Goal: Task Accomplishment & Management: Use online tool/utility

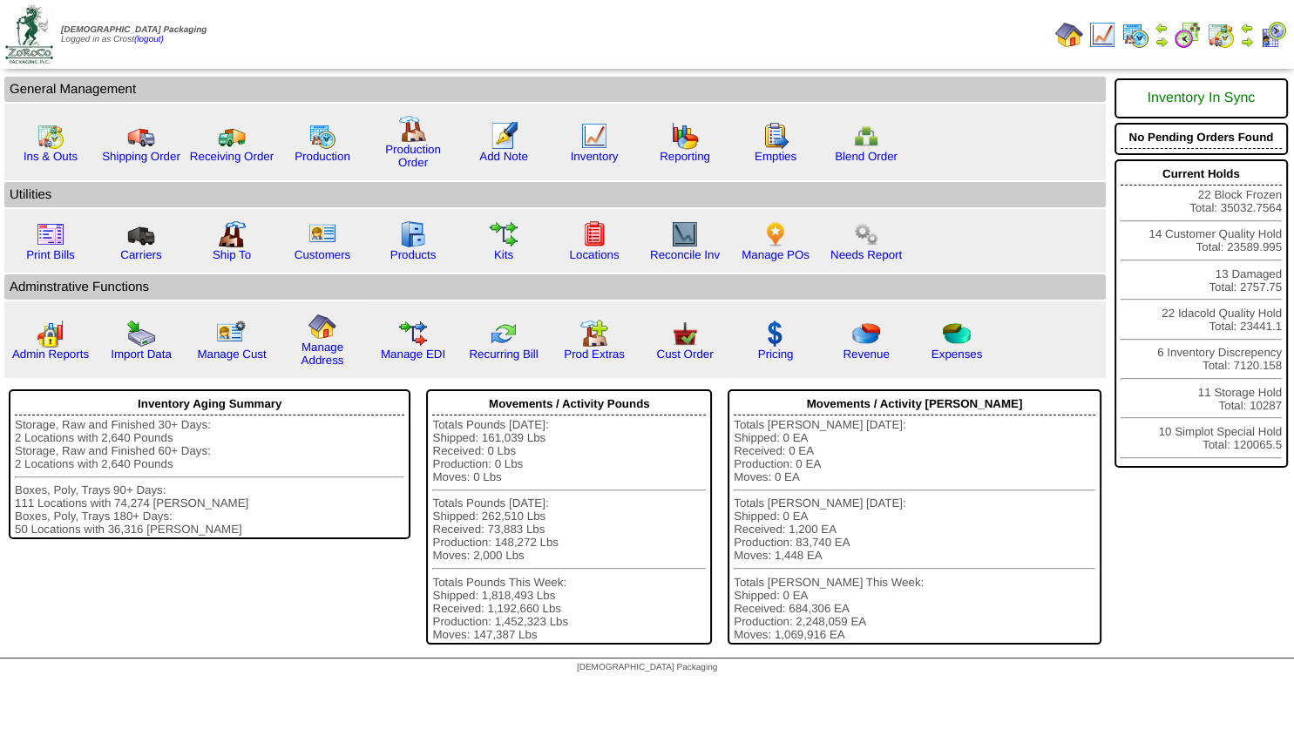
click at [1250, 37] on img at bounding box center [1247, 42] width 14 height 14
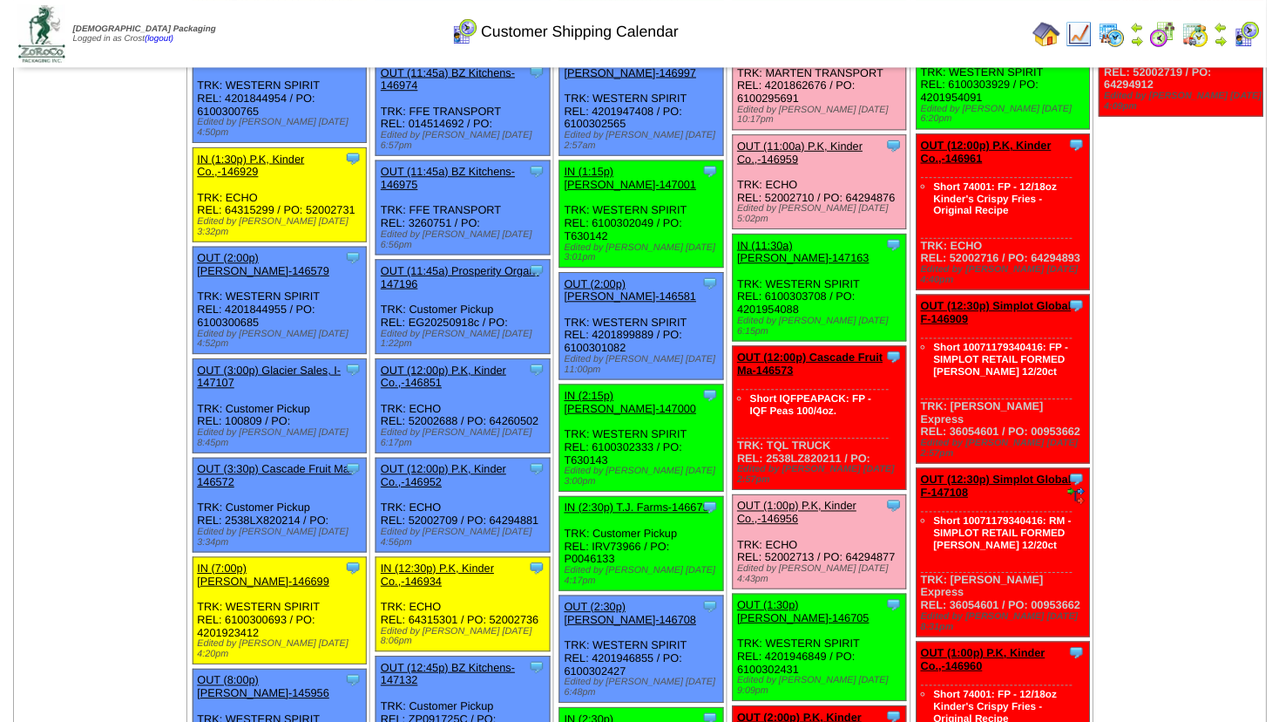
scroll to position [1255, 0]
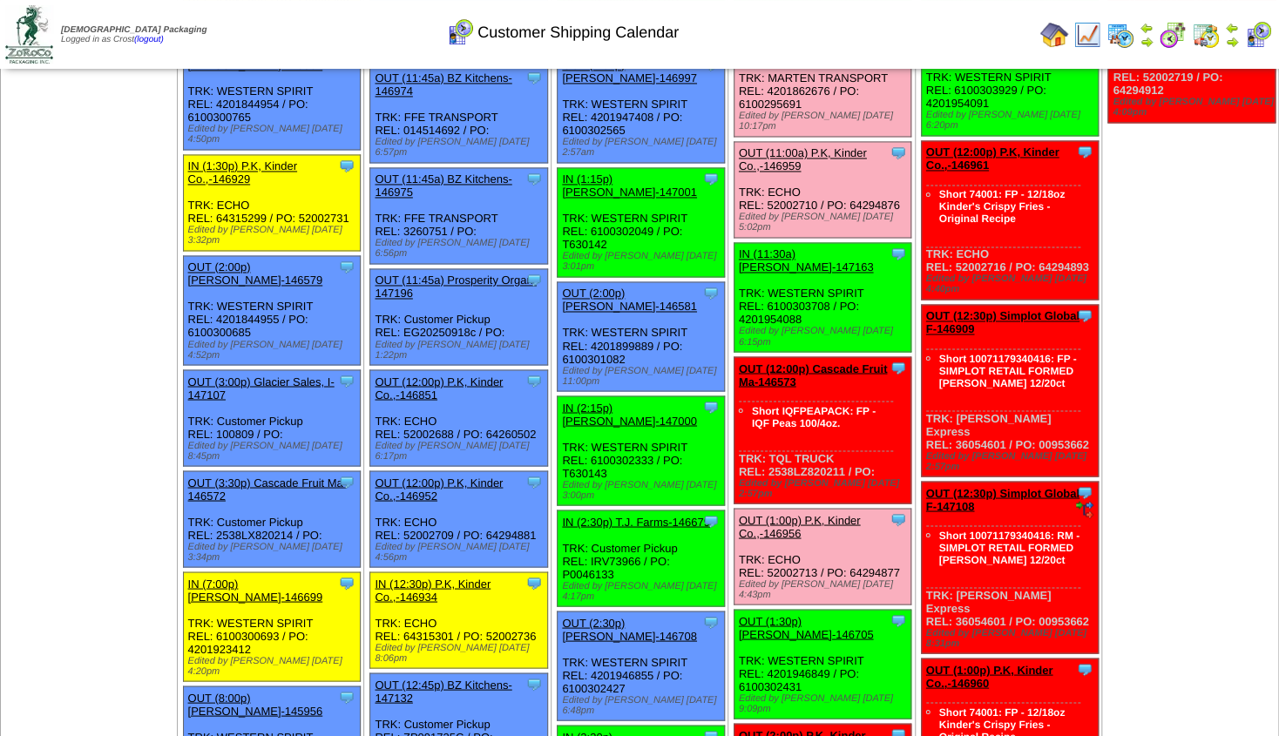
click at [837, 362] on link "OUT (12:00p) Cascade Fruit Ma-146573" at bounding box center [813, 375] width 149 height 26
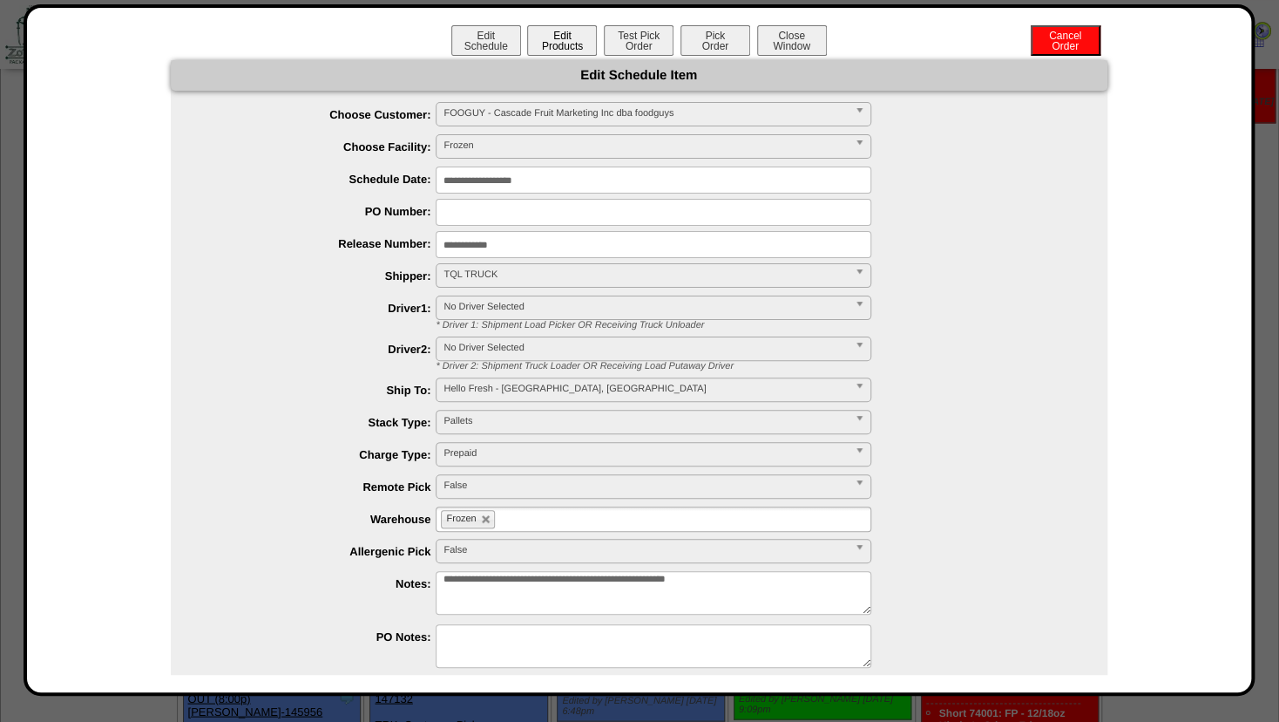
click at [552, 36] on button "Edit Products" at bounding box center [562, 40] width 70 height 30
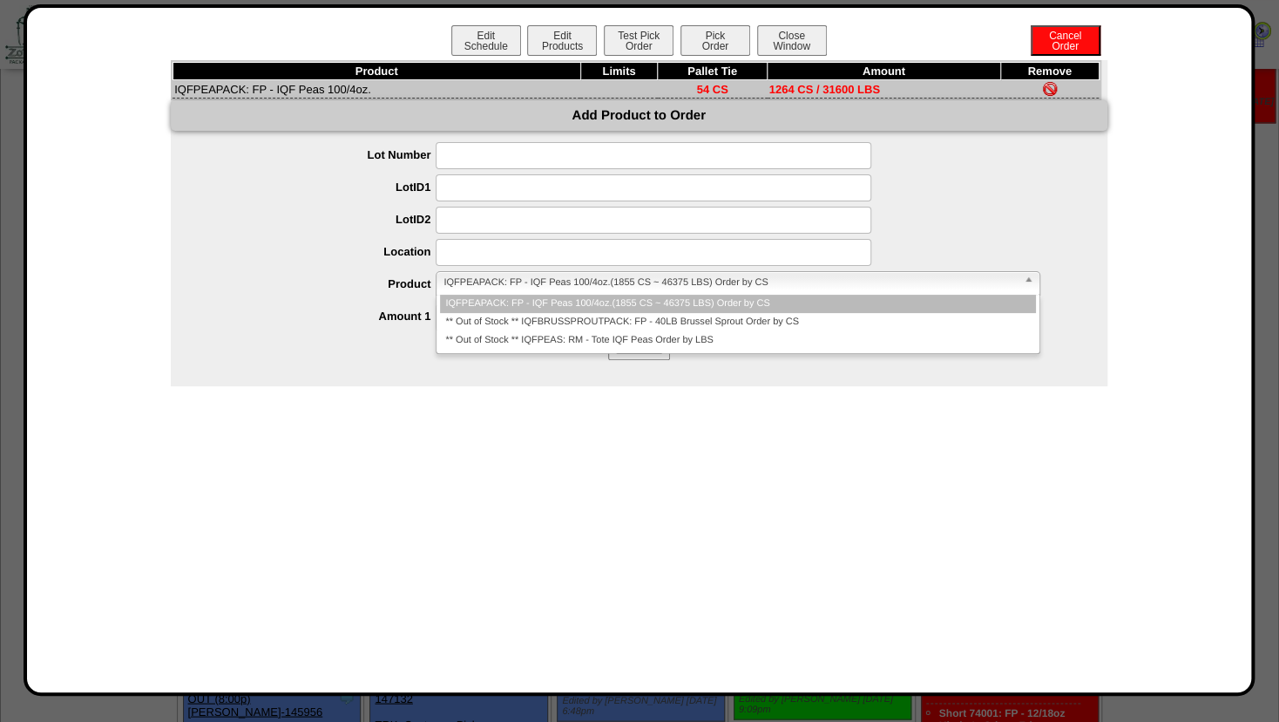
drag, startPoint x: 478, startPoint y: 284, endPoint x: 488, endPoint y: 287, distance: 9.9
click at [483, 284] on span "IQFPEAPACK: FP - IQF Peas 100/4oz.(1855 CS ~ 46375 LBS) Order by CS" at bounding box center [730, 282] width 573 height 21
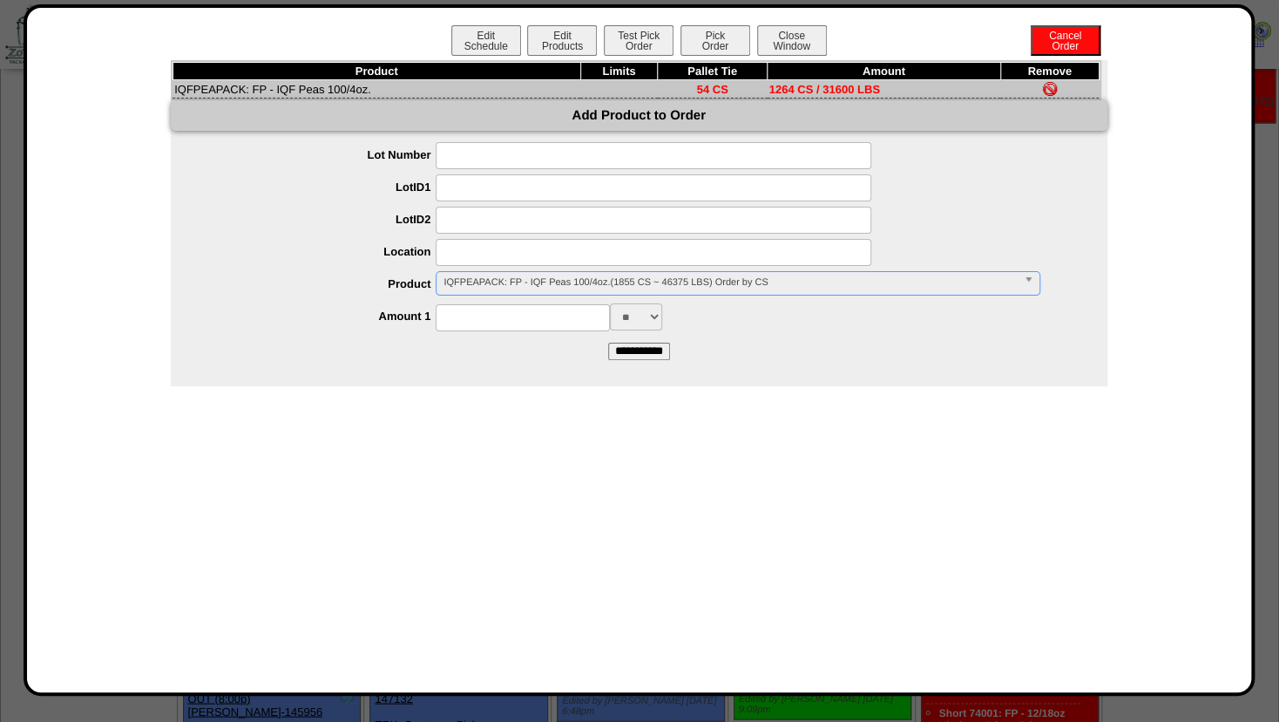
click at [488, 289] on span "IQFPEAPACK: FP - IQF Peas 100/4oz.(1855 CS ~ 46375 LBS) Order by CS" at bounding box center [730, 282] width 573 height 21
click at [478, 318] on input at bounding box center [523, 317] width 174 height 27
type input "****"
click at [634, 357] on input "**********" at bounding box center [639, 350] width 62 height 17
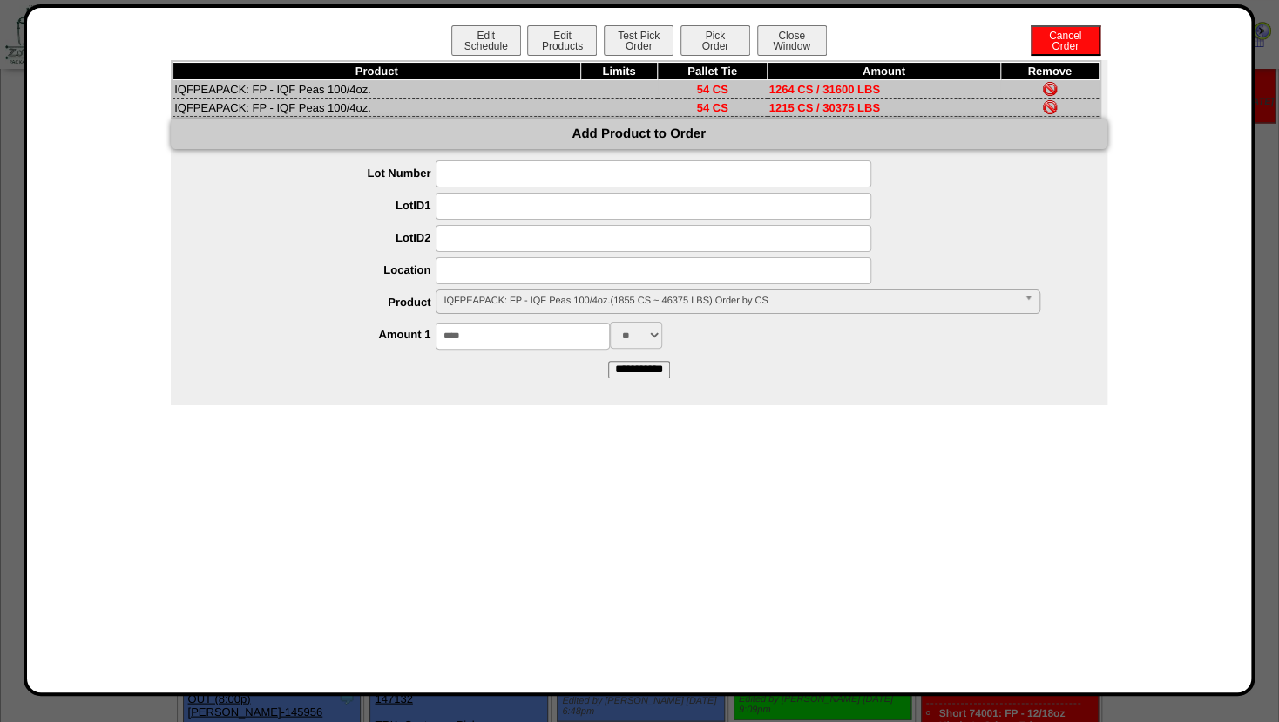
click at [1047, 84] on img at bounding box center [1050, 89] width 14 height 14
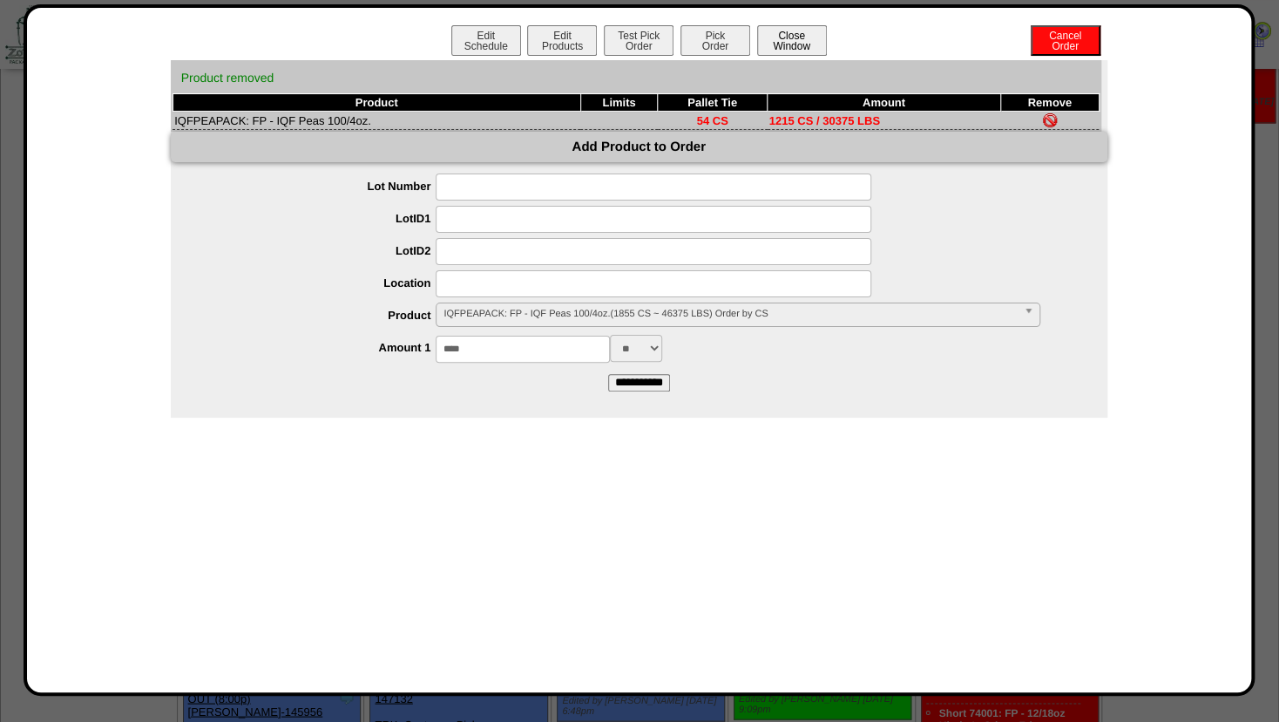
click at [795, 45] on button "Close Window" at bounding box center [792, 40] width 70 height 30
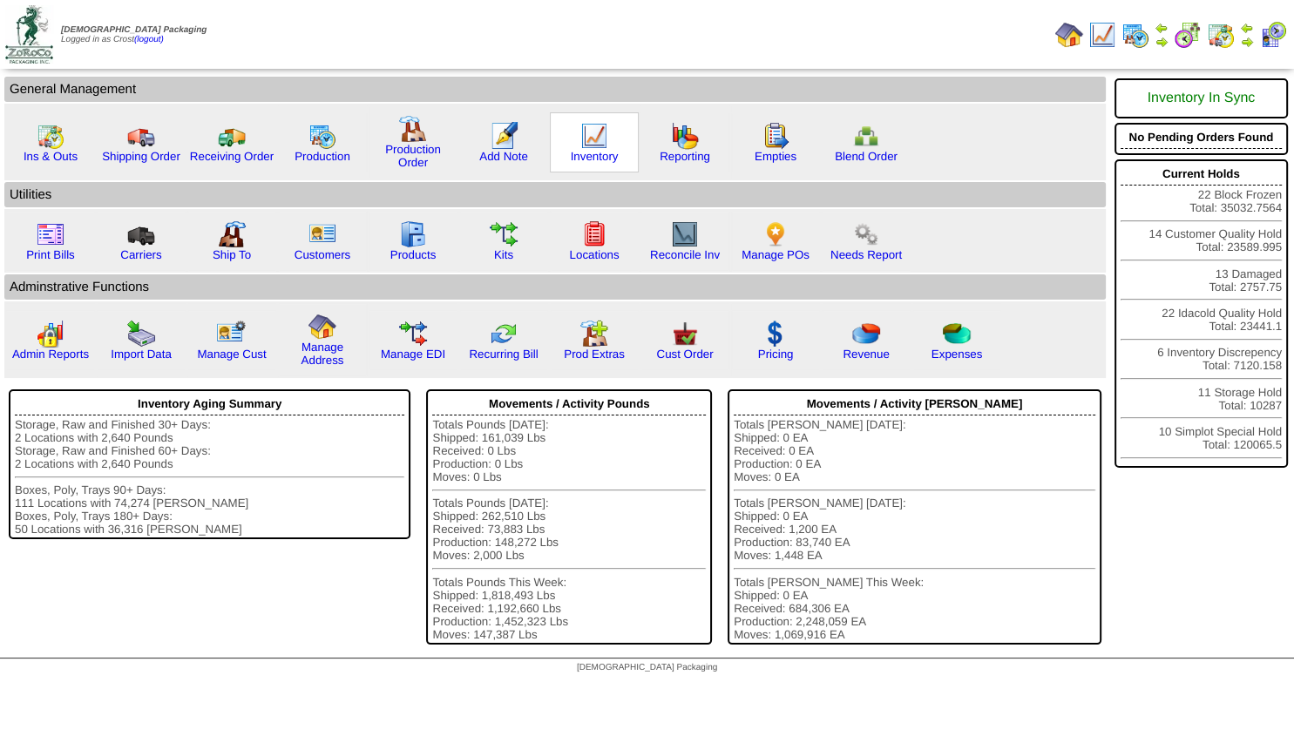
click at [583, 136] on img at bounding box center [594, 136] width 28 height 28
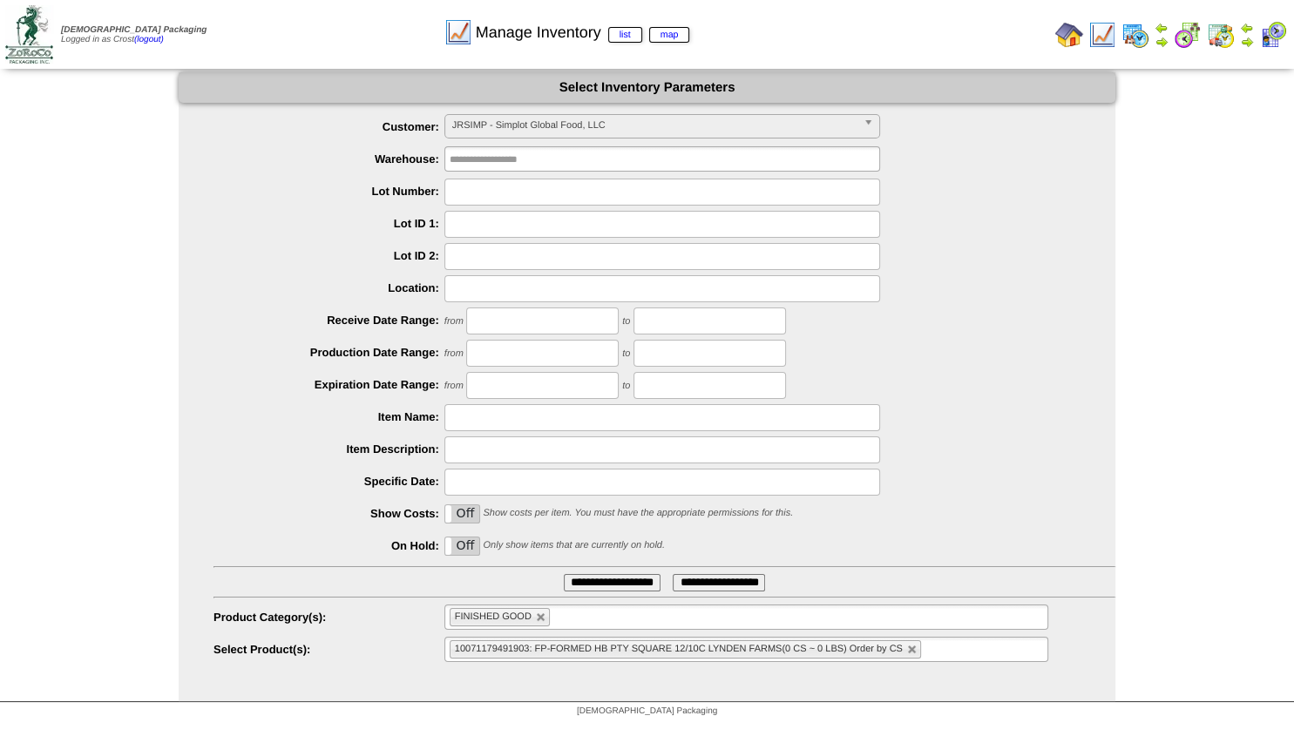
click at [546, 122] on span "JRSIMP - Simplot Global Food, LLC" at bounding box center [654, 125] width 404 height 21
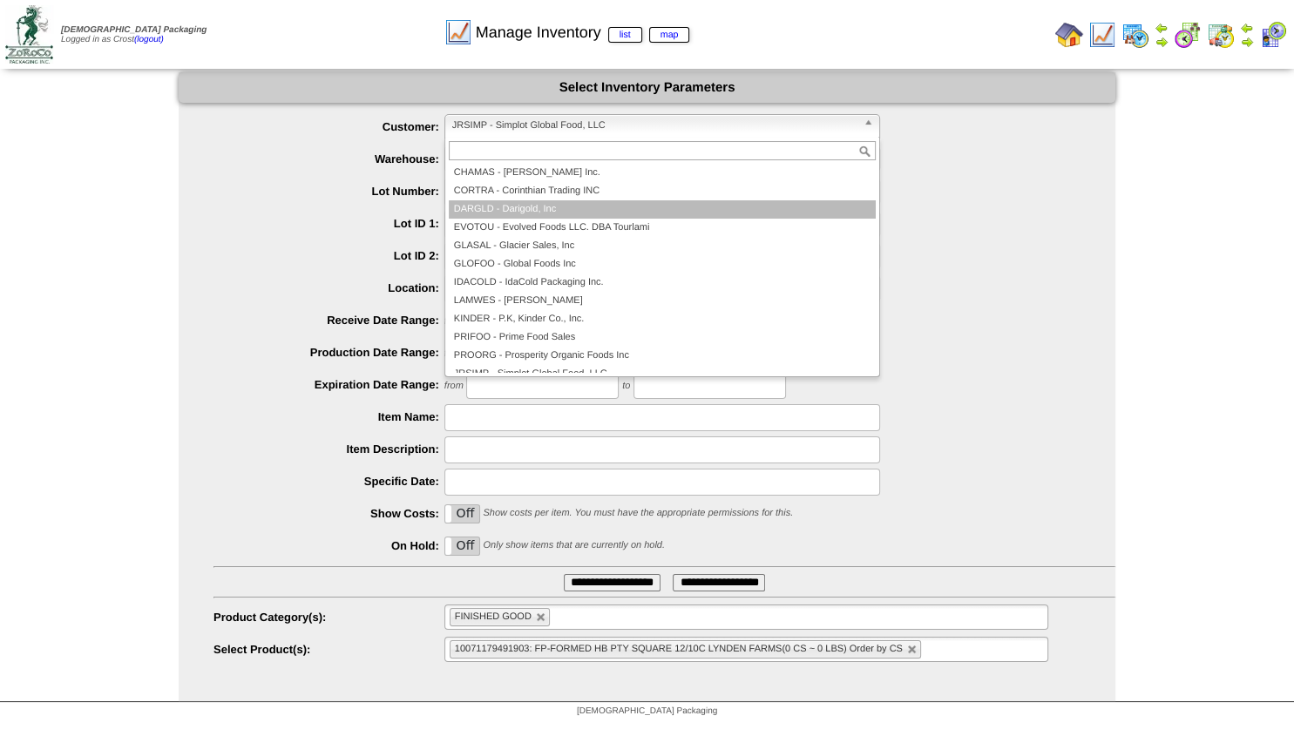
scroll to position [5, 0]
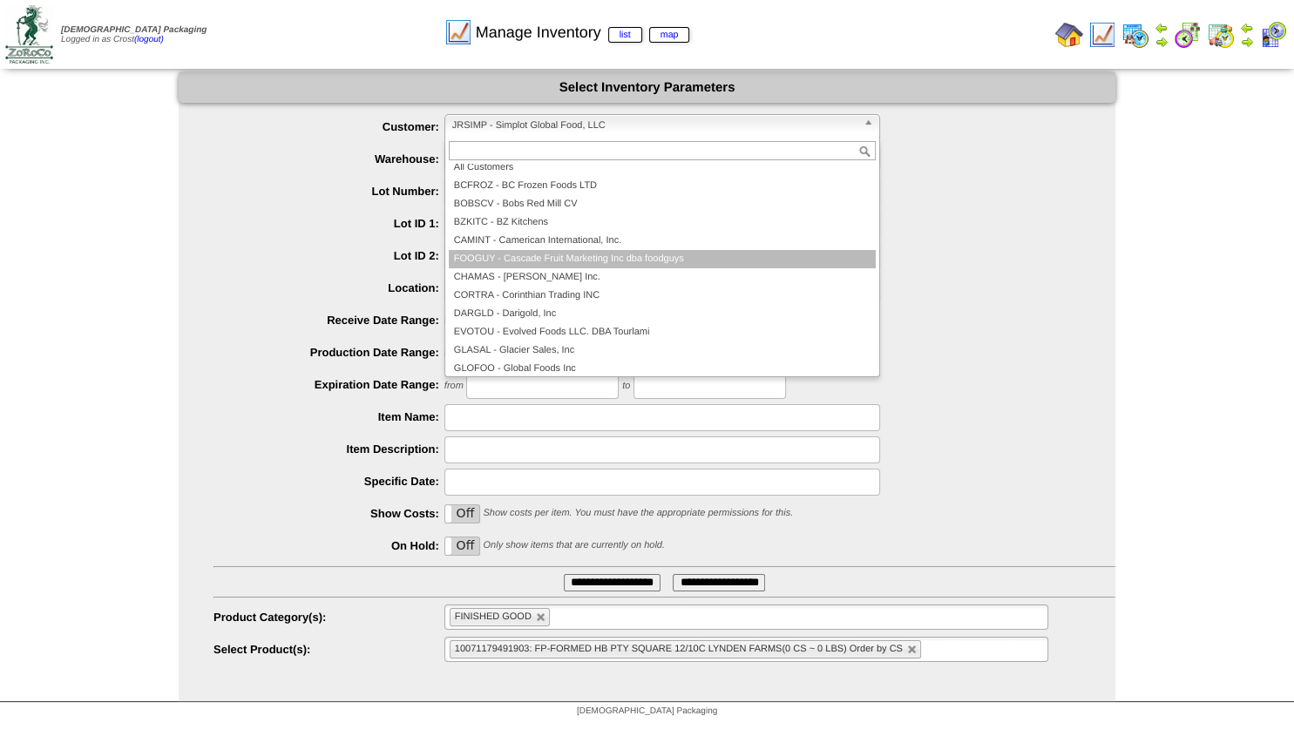
click at [578, 262] on li "FOOGUY - Cascade Fruit Marketing Inc dba foodguys" at bounding box center [662, 259] width 427 height 18
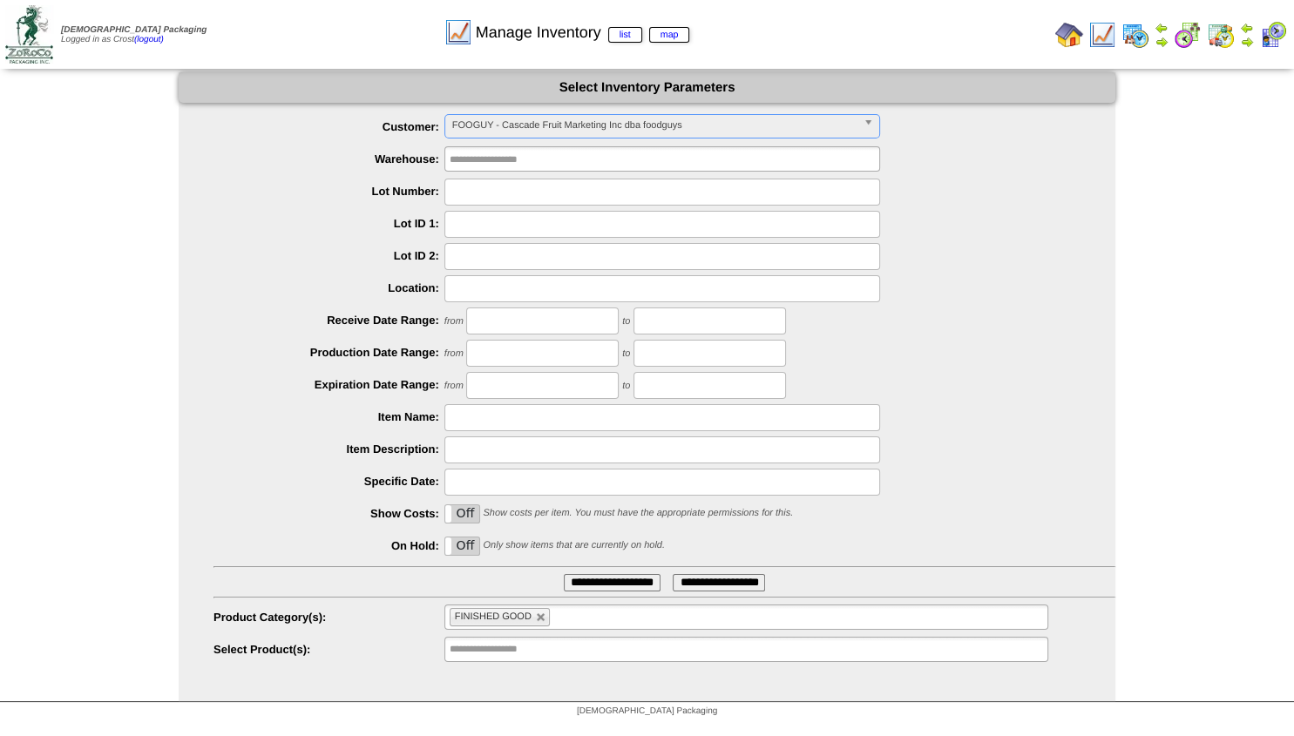
click at [604, 584] on input "**********" at bounding box center [612, 582] width 97 height 17
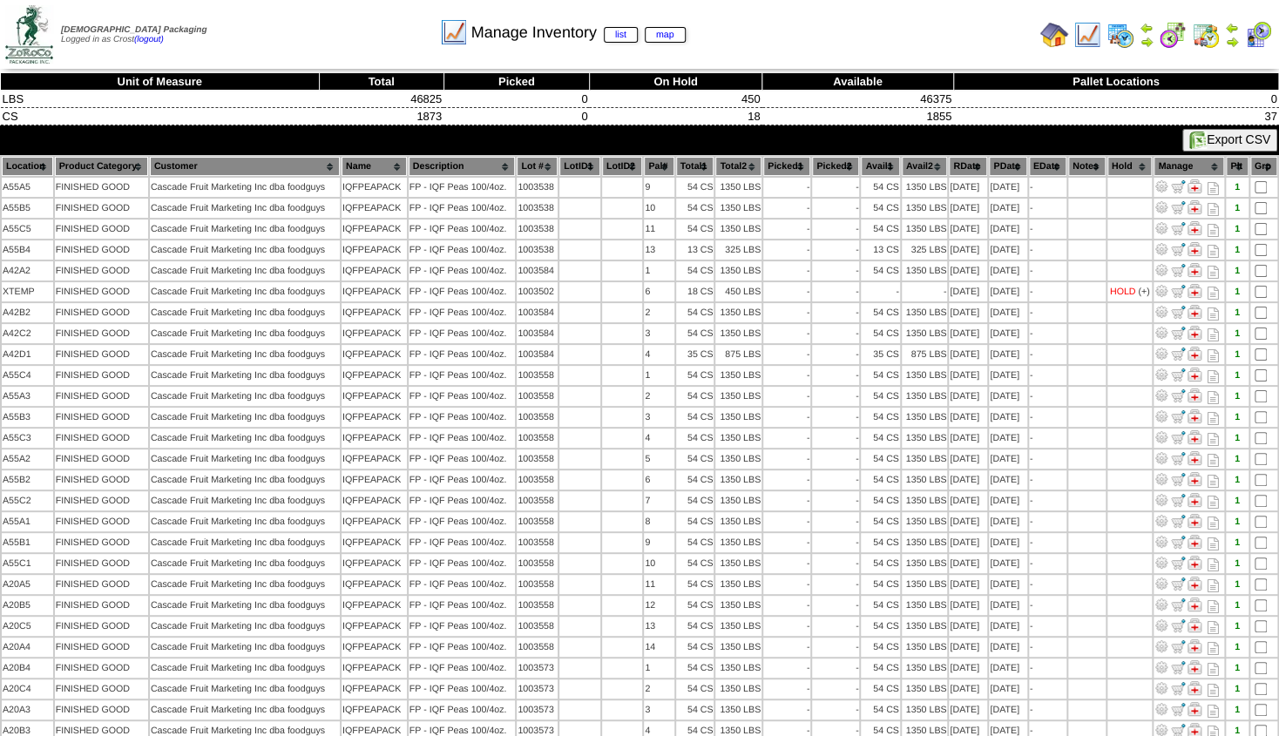
click at [539, 167] on th "Lot #" at bounding box center [537, 166] width 41 height 19
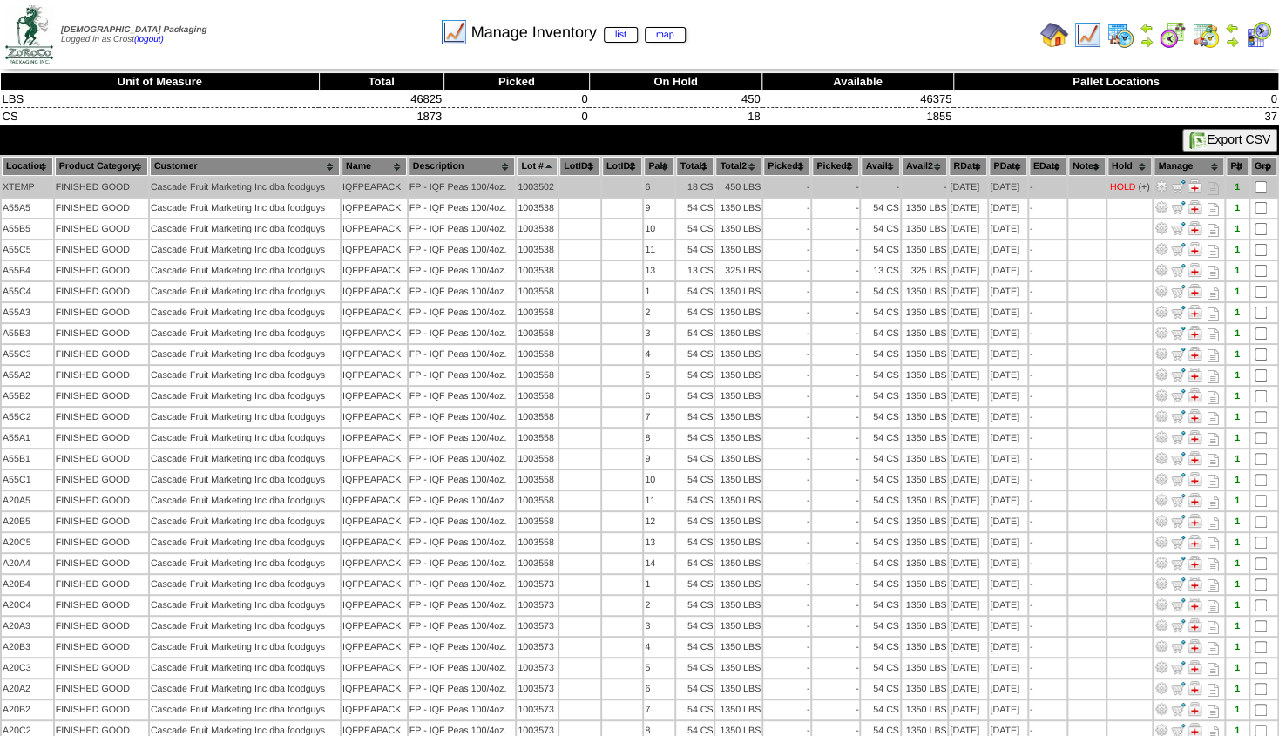
click at [1198, 187] on img at bounding box center [1195, 187] width 14 height 14
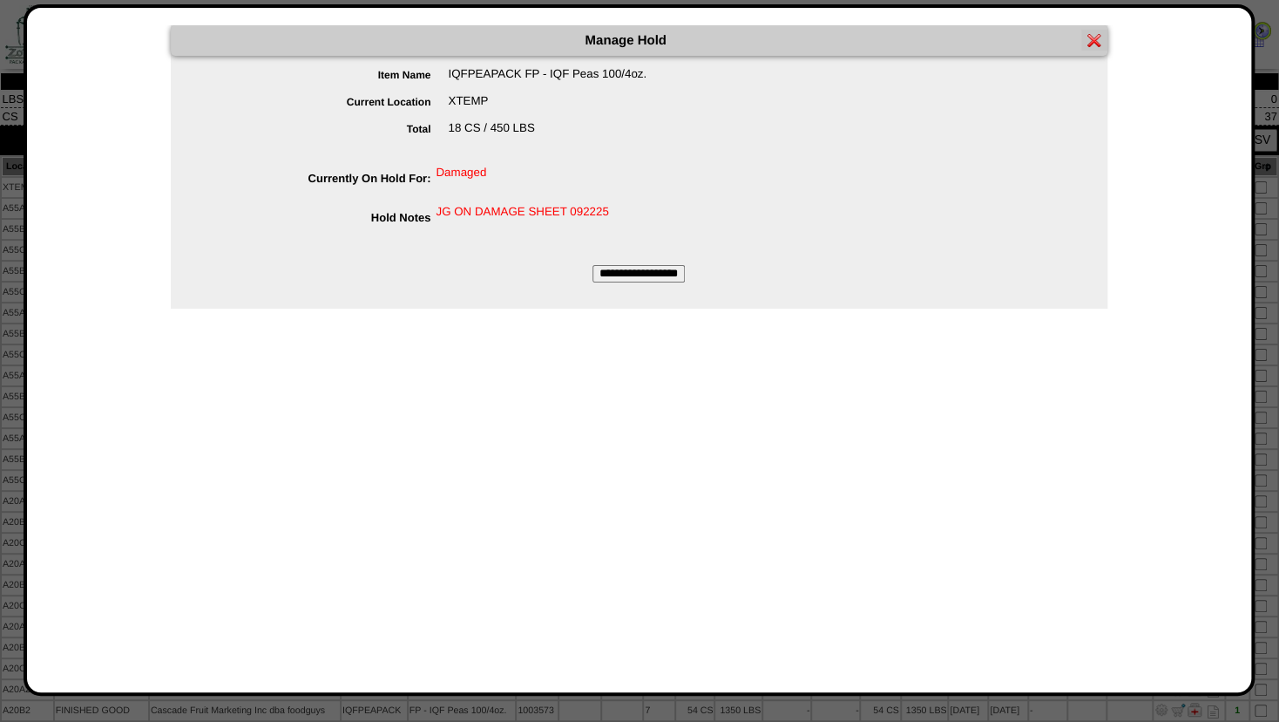
click at [639, 271] on input "**********" at bounding box center [639, 273] width 92 height 17
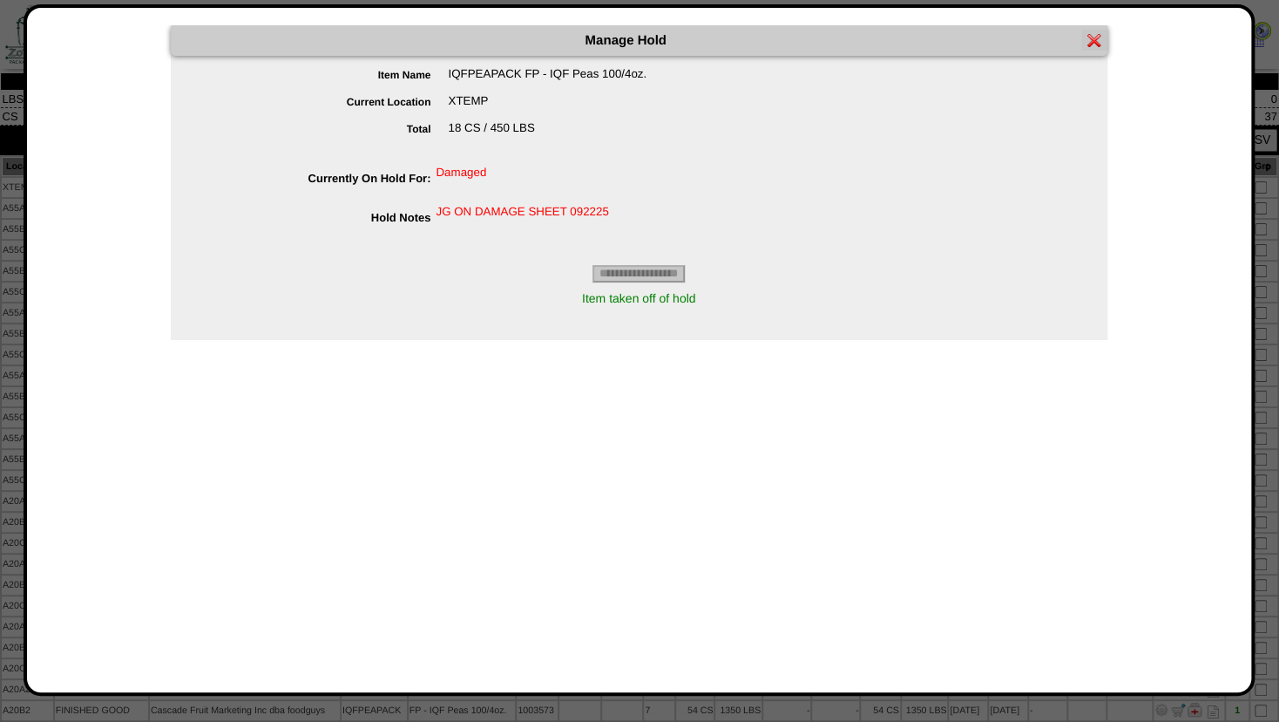
click at [1096, 38] on img at bounding box center [1095, 40] width 14 height 14
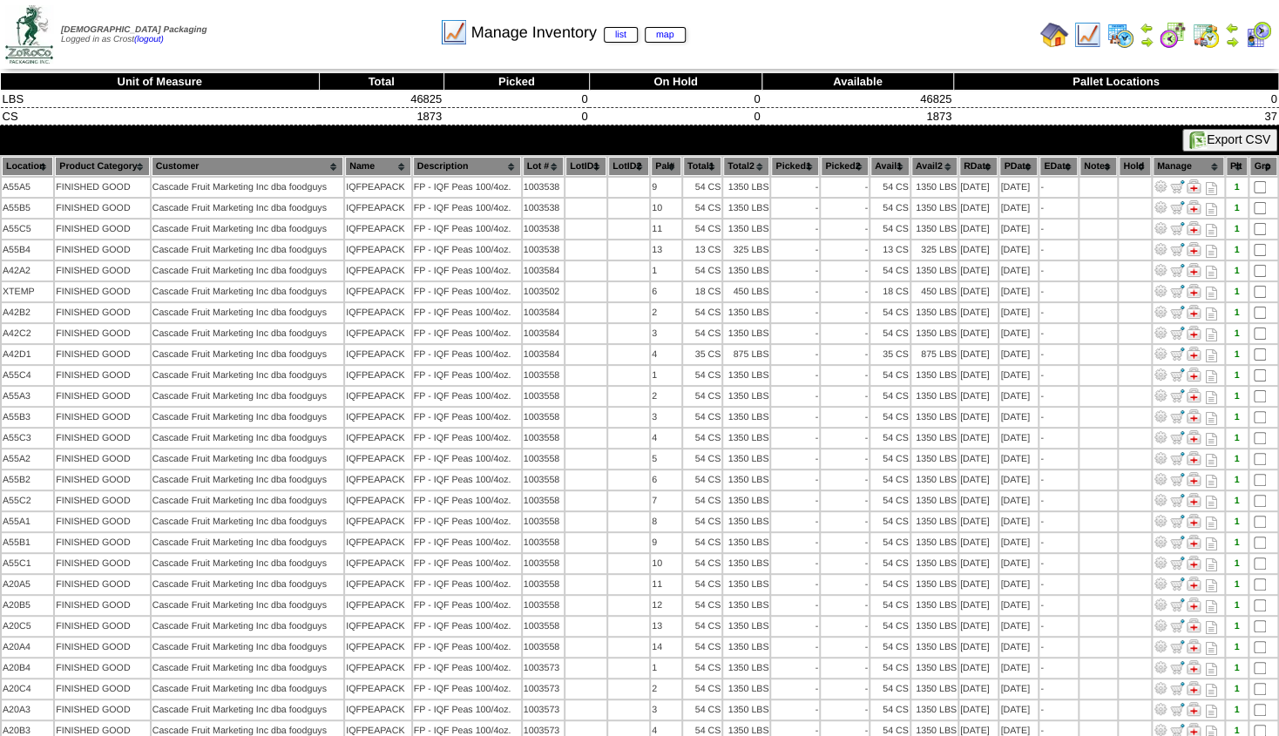
click at [546, 162] on th "Lot #" at bounding box center [543, 166] width 41 height 19
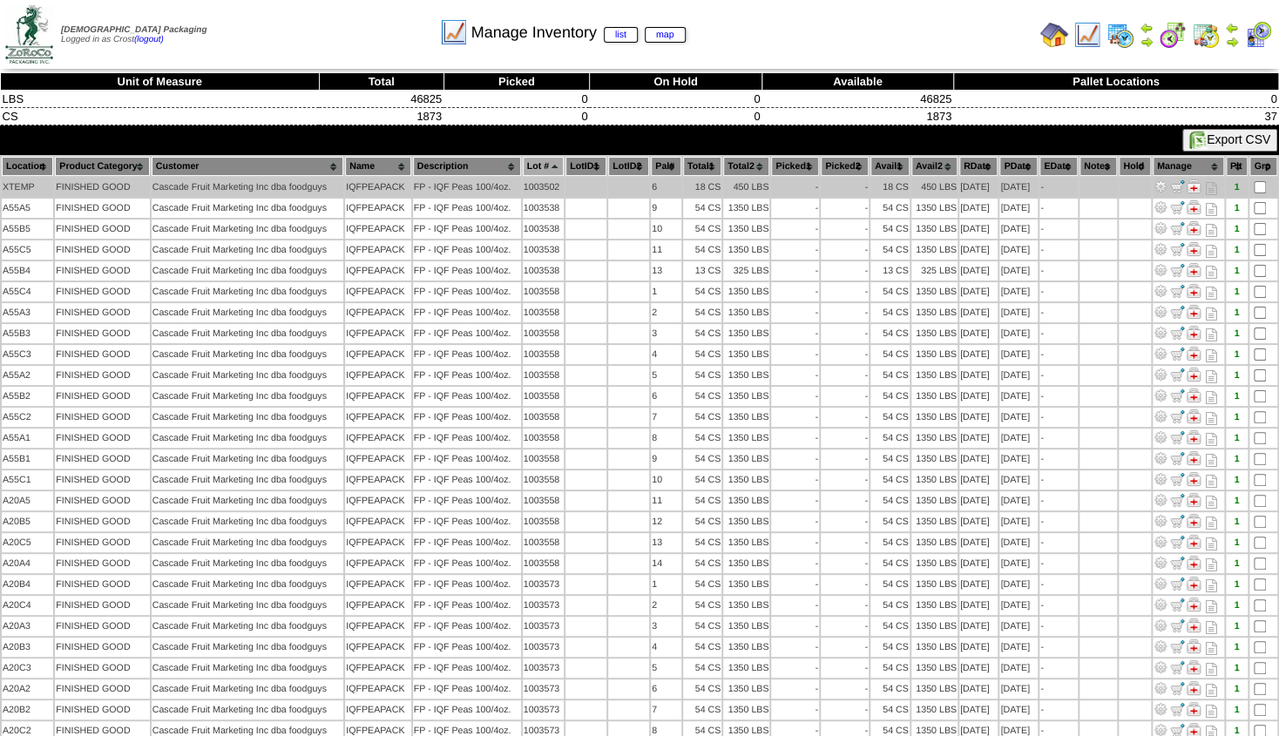
click at [1161, 186] on img at bounding box center [1161, 187] width 14 height 14
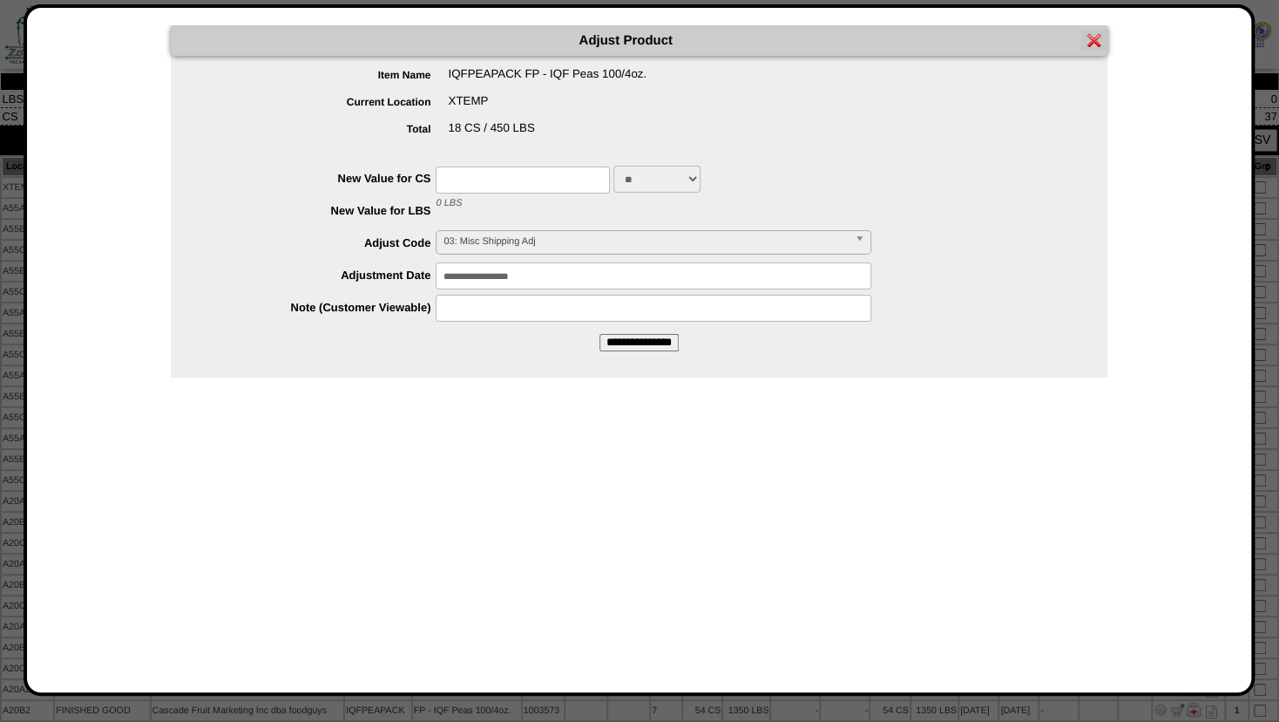
click at [478, 177] on input "text" at bounding box center [523, 179] width 174 height 27
type input "*"
click at [345, 247] on label "Adjust Code" at bounding box center [321, 242] width 231 height 13
click at [469, 239] on span "03: Misc Shipping Adj" at bounding box center [646, 241] width 404 height 21
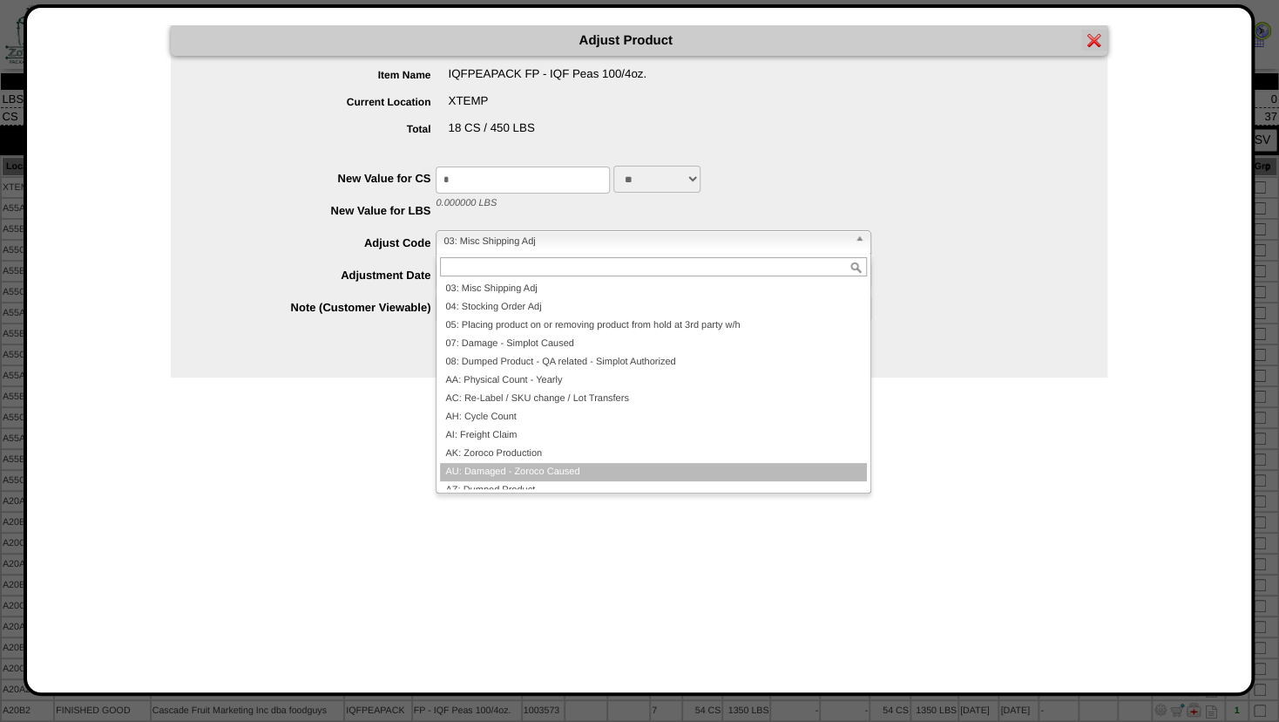
click at [530, 466] on li "AU: Damaged - Zoroco Caused" at bounding box center [653, 472] width 427 height 18
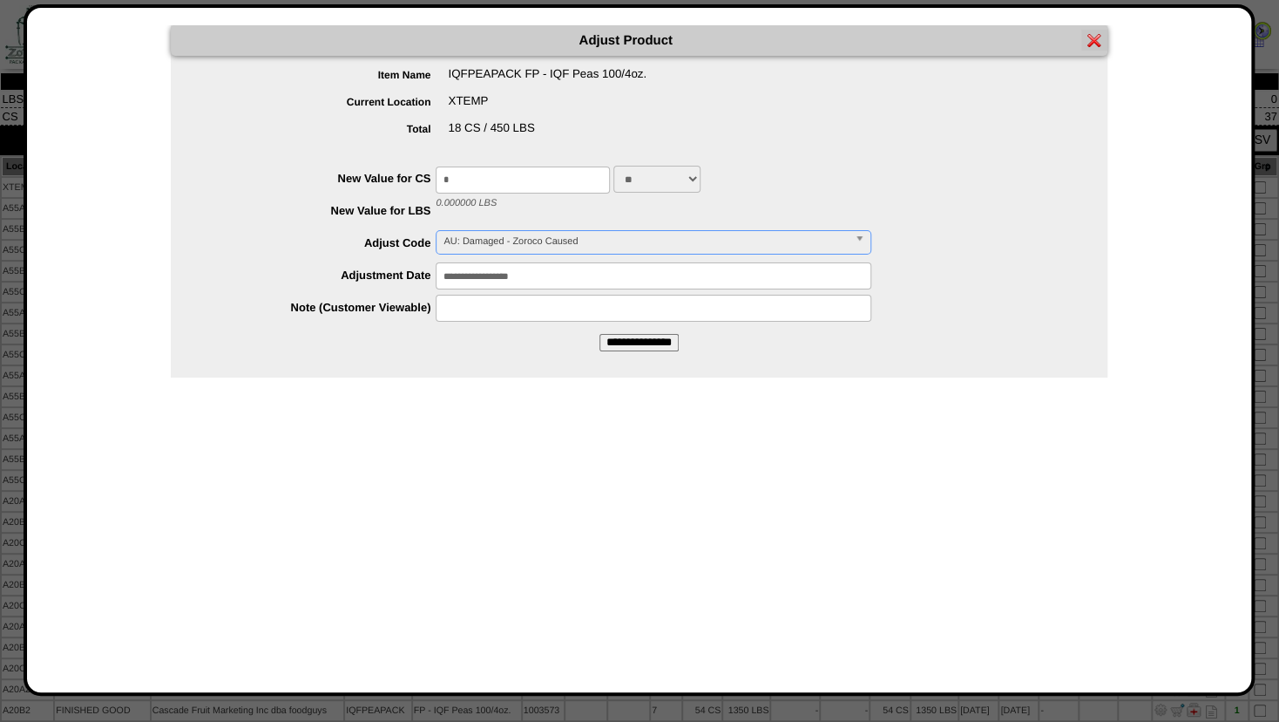
click at [470, 303] on input "text" at bounding box center [654, 308] width 436 height 27
type input "*"
type input "*********"
click at [625, 350] on input "**********" at bounding box center [639, 342] width 79 height 17
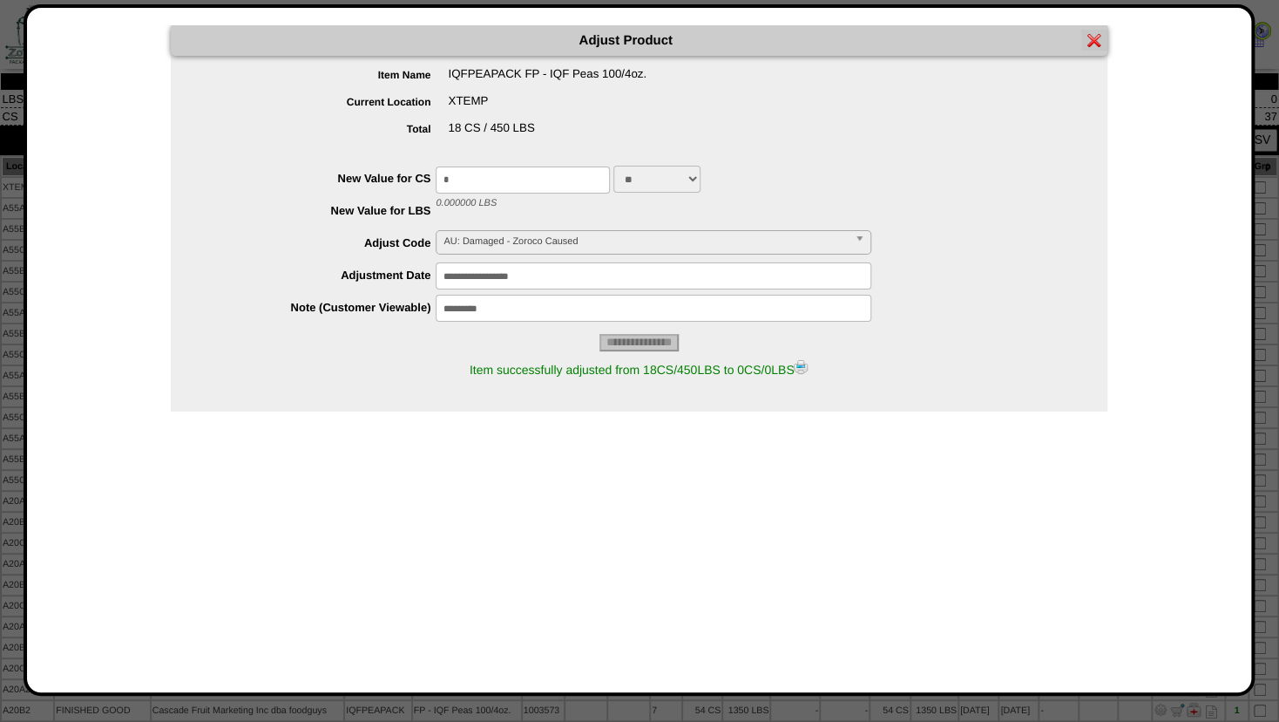
click at [808, 370] on img at bounding box center [801, 367] width 14 height 14
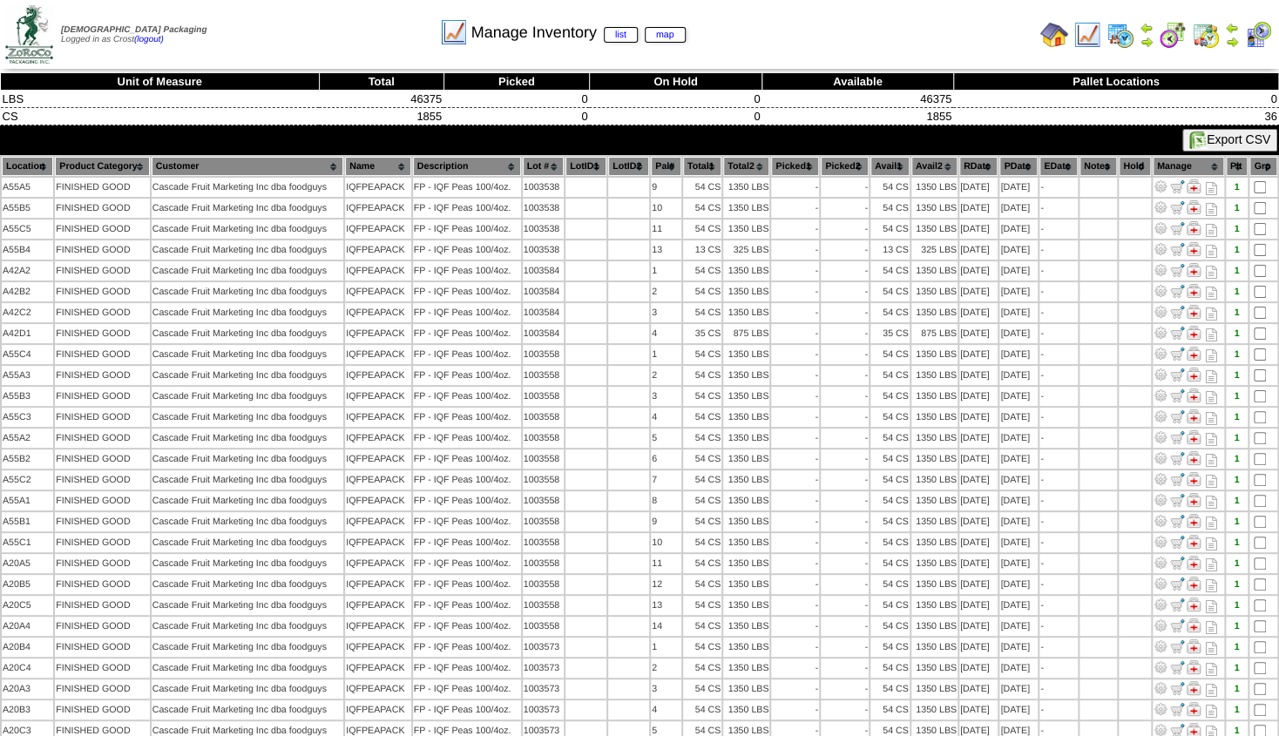
click at [545, 160] on th "Lot #" at bounding box center [543, 166] width 41 height 19
click at [1233, 37] on img at bounding box center [1232, 42] width 14 height 14
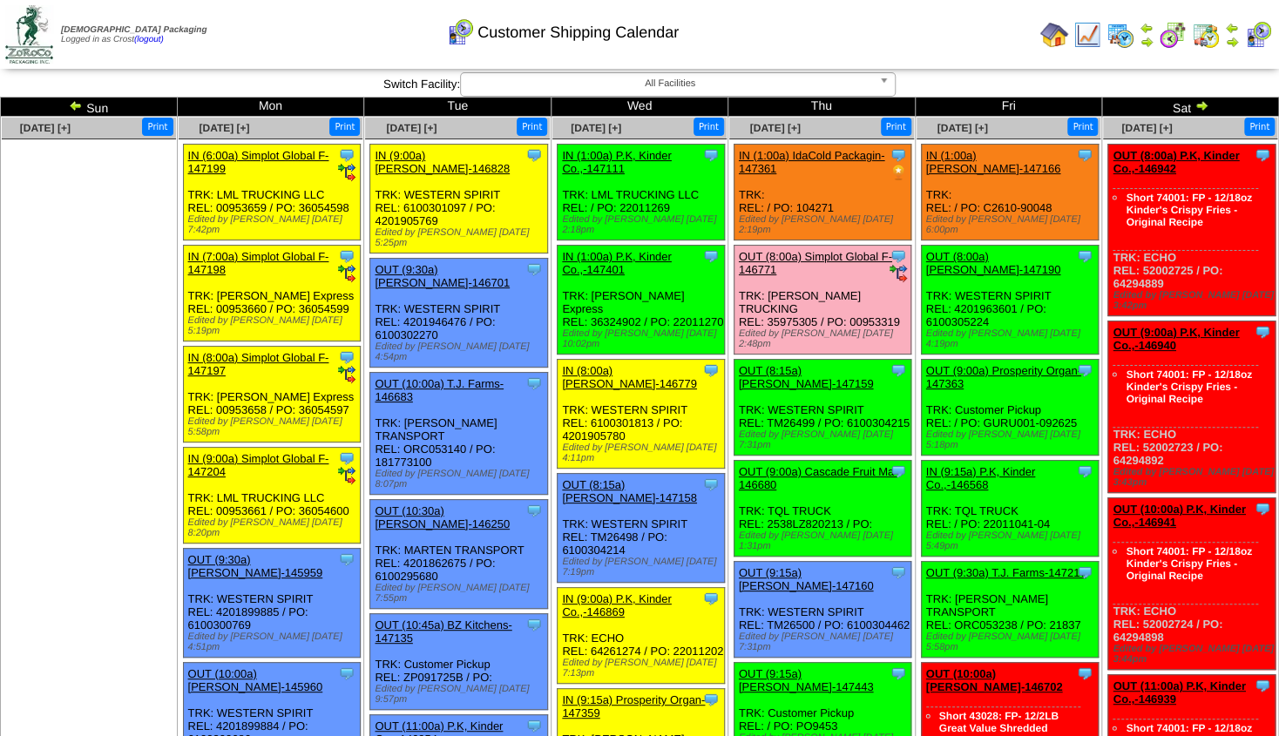
click at [821, 465] on link "OUT (9:00a) Cascade Fruit Ma-146680" at bounding box center [818, 478] width 159 height 26
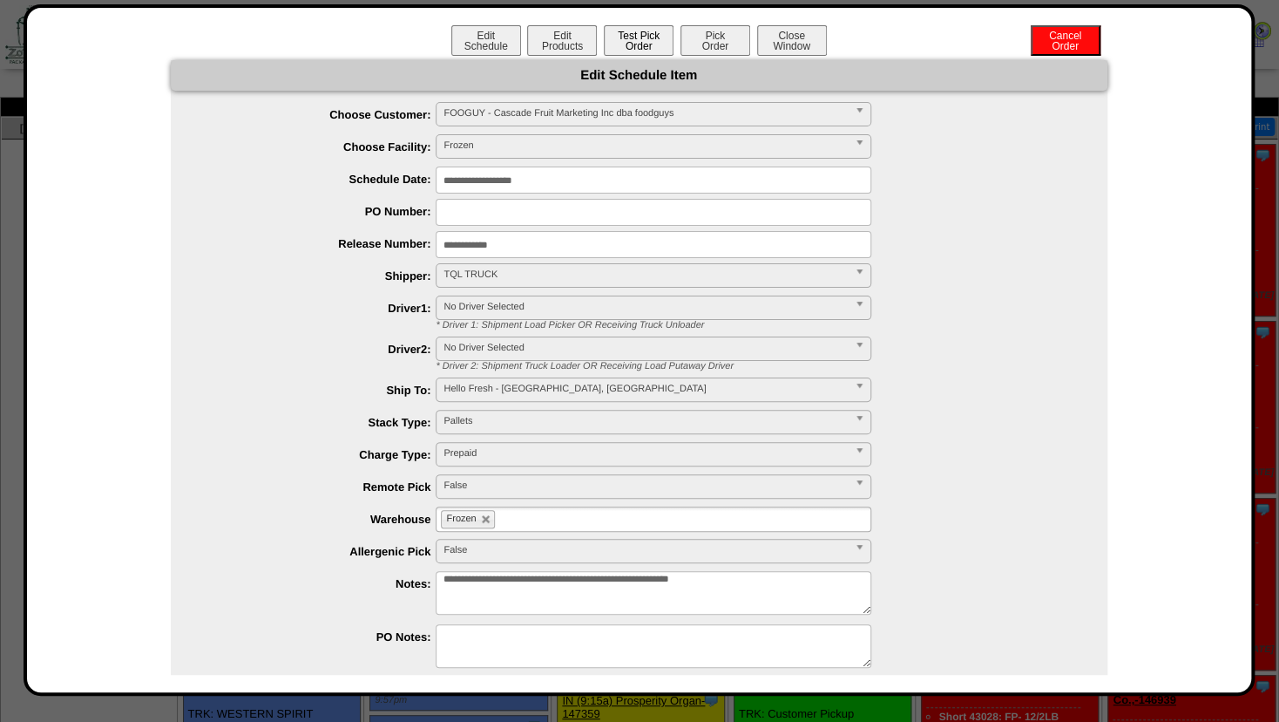
click at [615, 44] on button "Test Pick Order" at bounding box center [639, 40] width 70 height 30
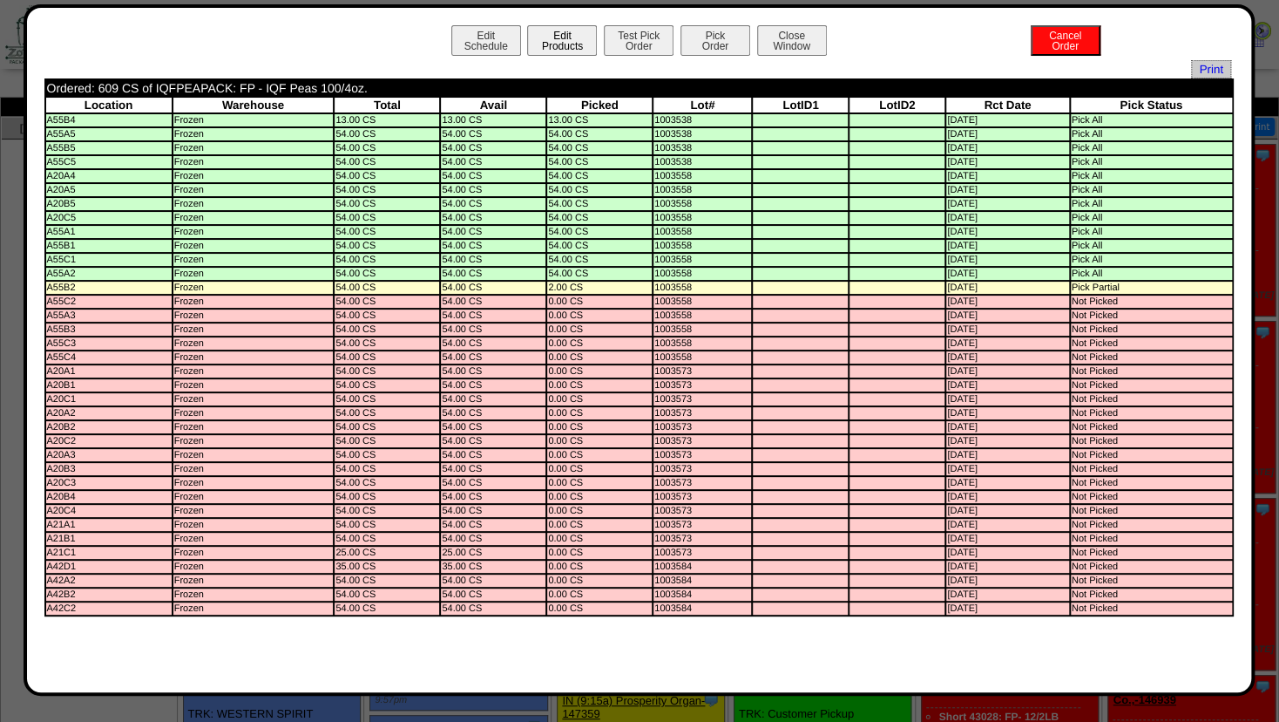
click at [541, 37] on button "Edit Products" at bounding box center [562, 40] width 70 height 30
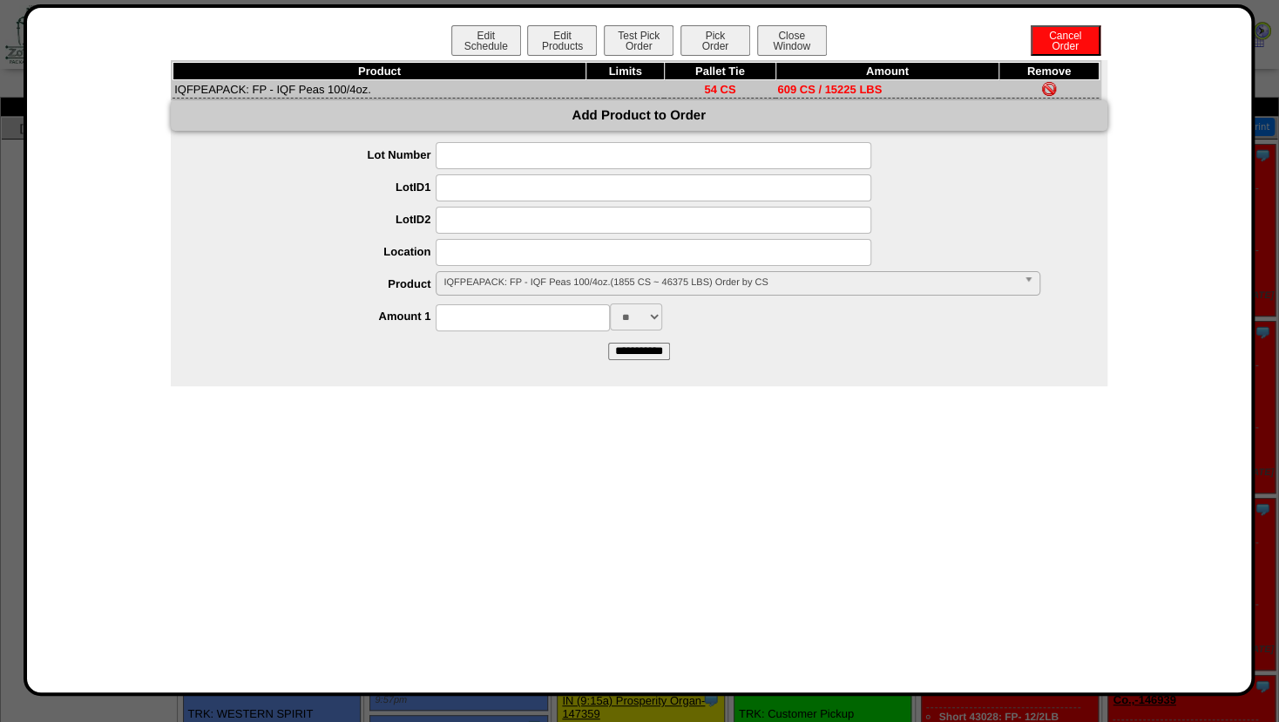
click at [471, 315] on input at bounding box center [523, 317] width 174 height 27
type input "***"
click at [637, 358] on input "**********" at bounding box center [639, 350] width 62 height 17
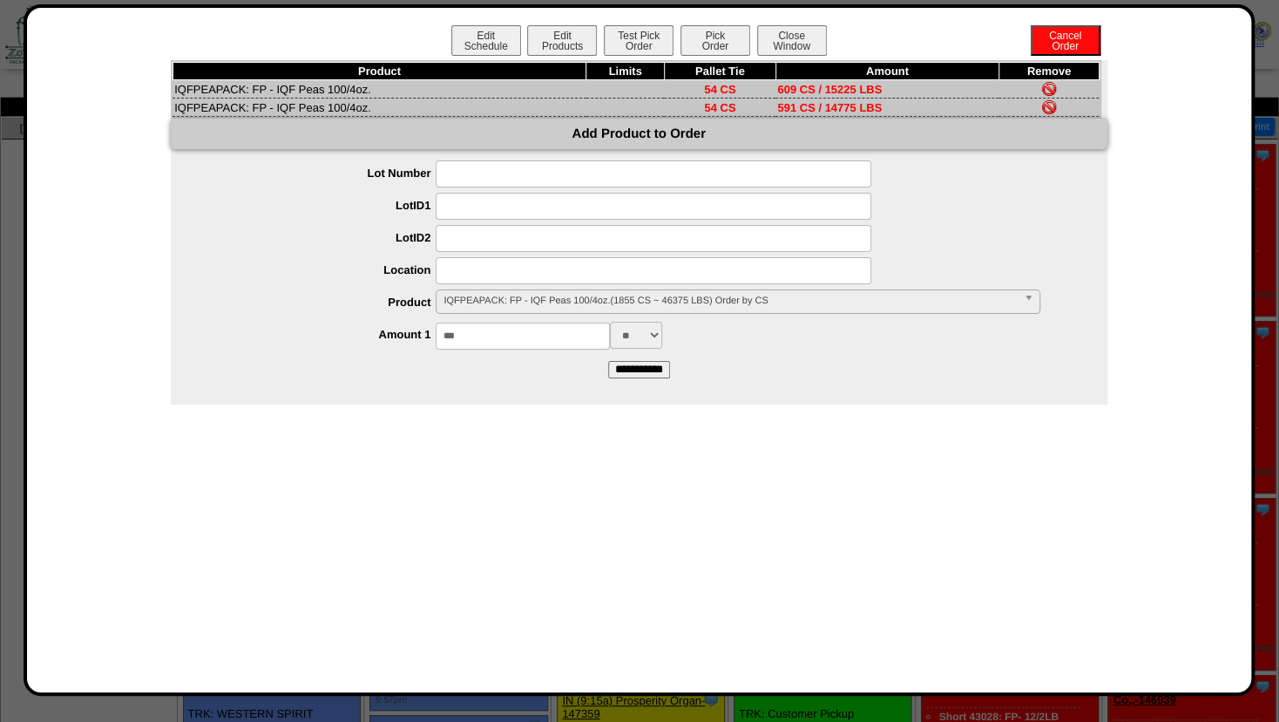
click at [1051, 87] on img at bounding box center [1049, 89] width 14 height 14
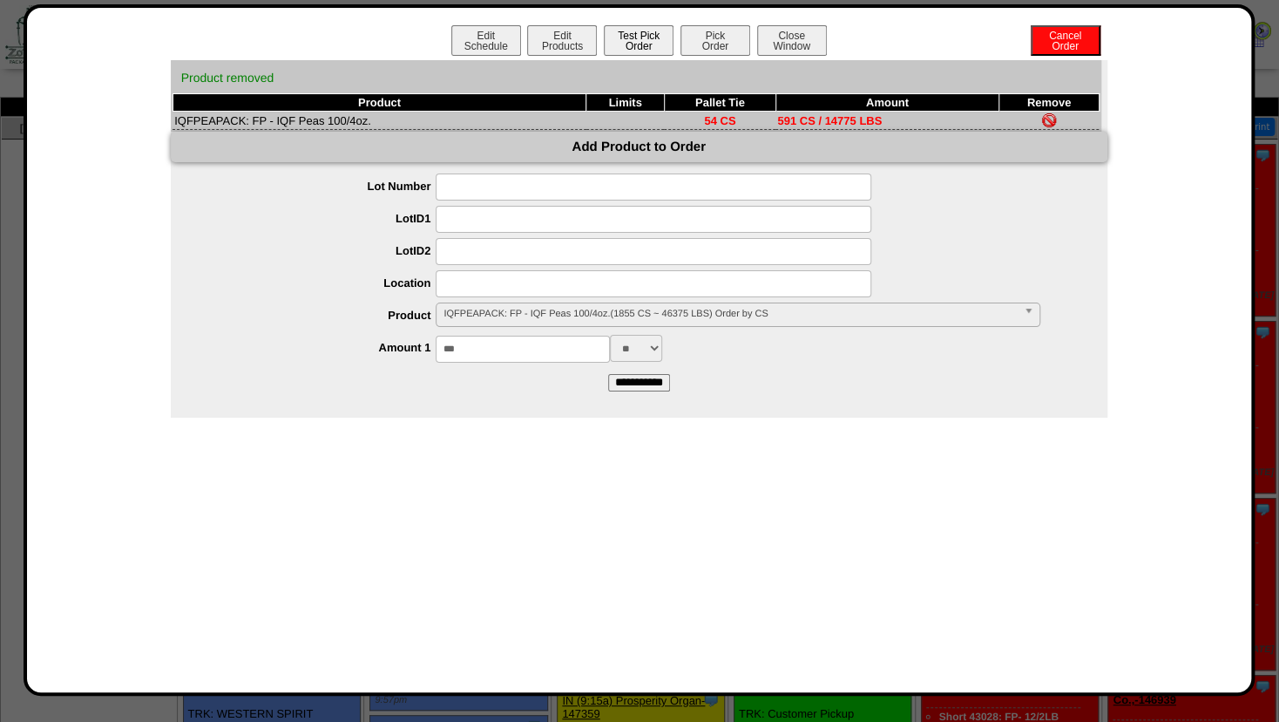
click at [639, 41] on button "Test Pick Order" at bounding box center [639, 40] width 70 height 30
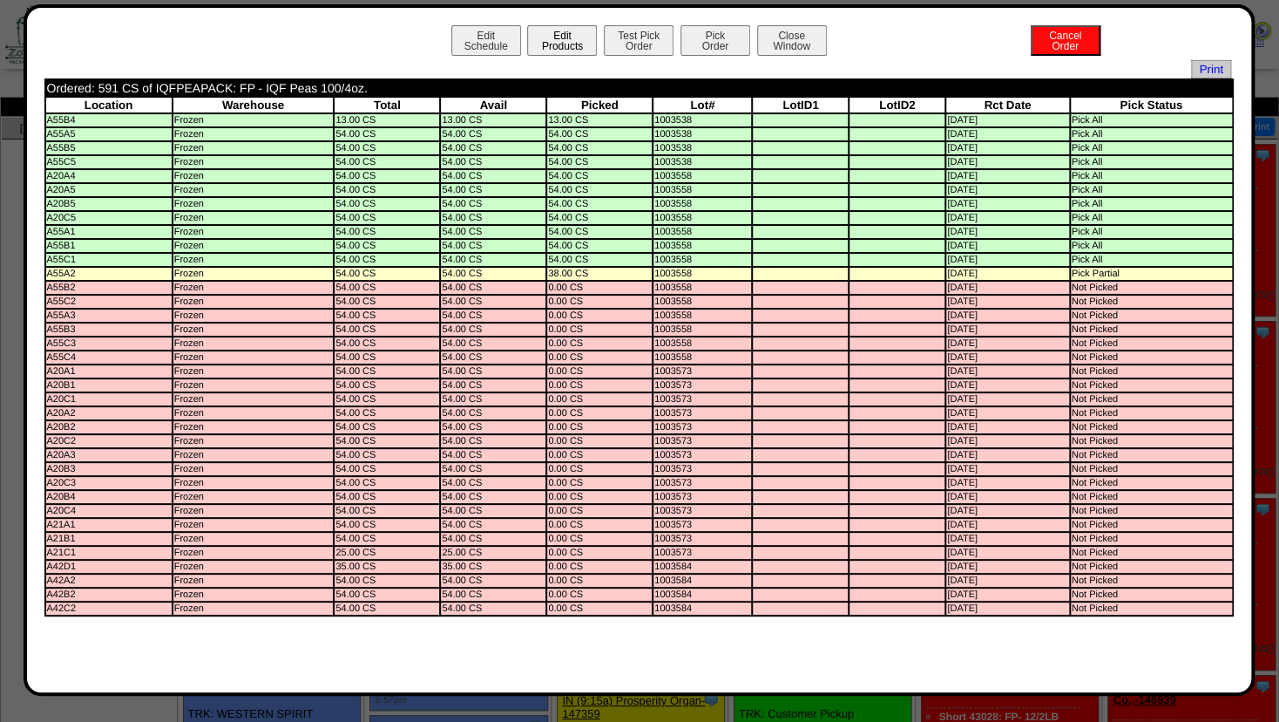
click at [564, 49] on button "Edit Products" at bounding box center [562, 40] width 70 height 30
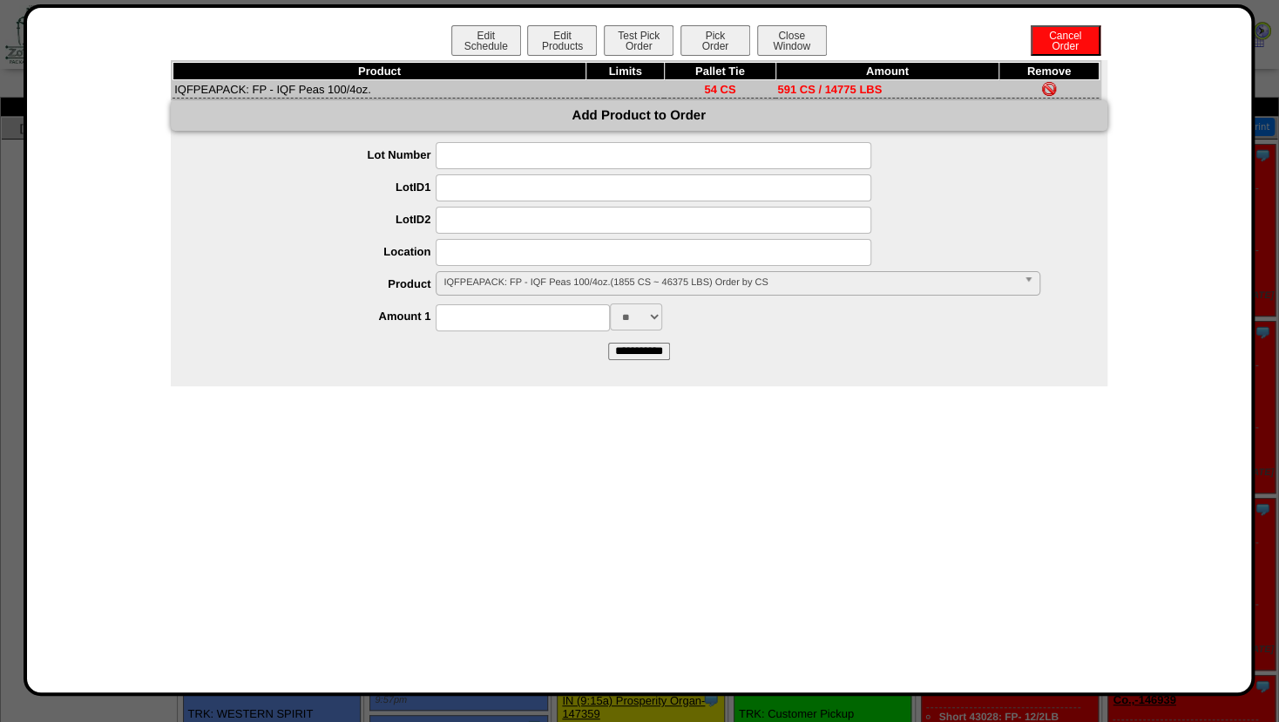
click at [478, 317] on input at bounding box center [523, 317] width 174 height 27
type input "***"
click at [761, 342] on form "**********" at bounding box center [639, 250] width 937 height 217
click at [636, 356] on input "**********" at bounding box center [639, 350] width 62 height 17
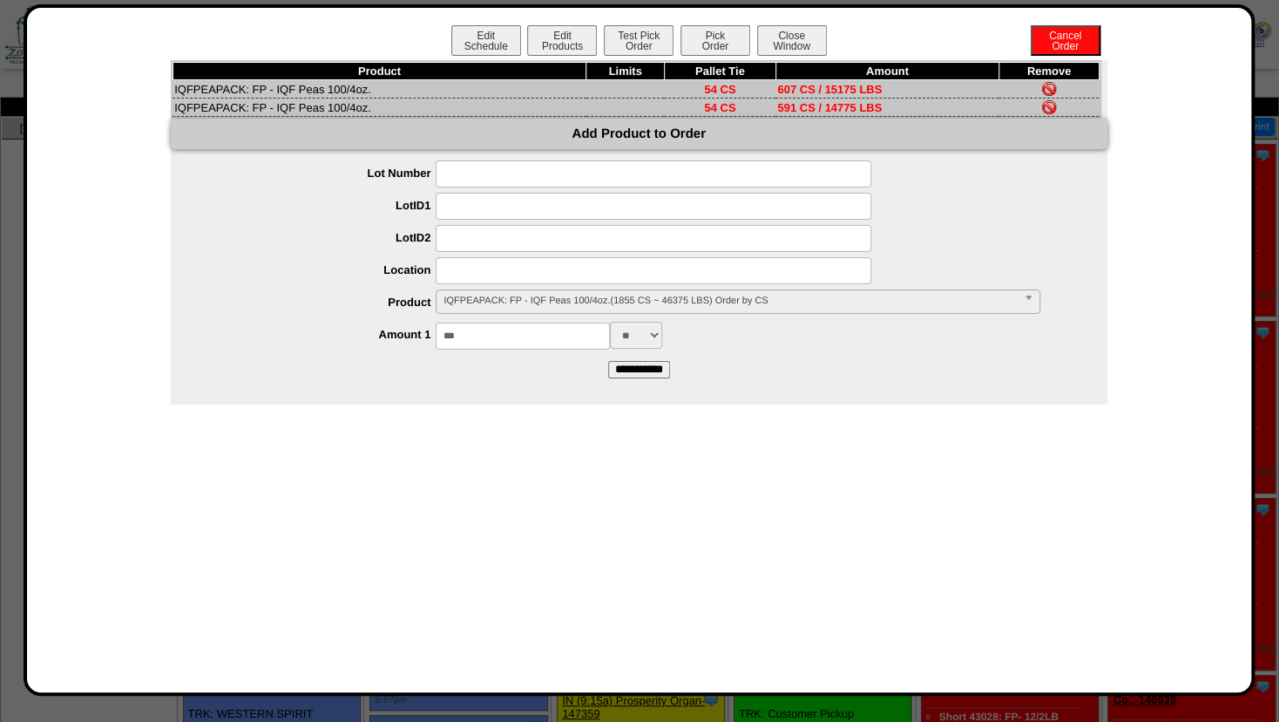
click at [1051, 112] on img at bounding box center [1049, 107] width 14 height 14
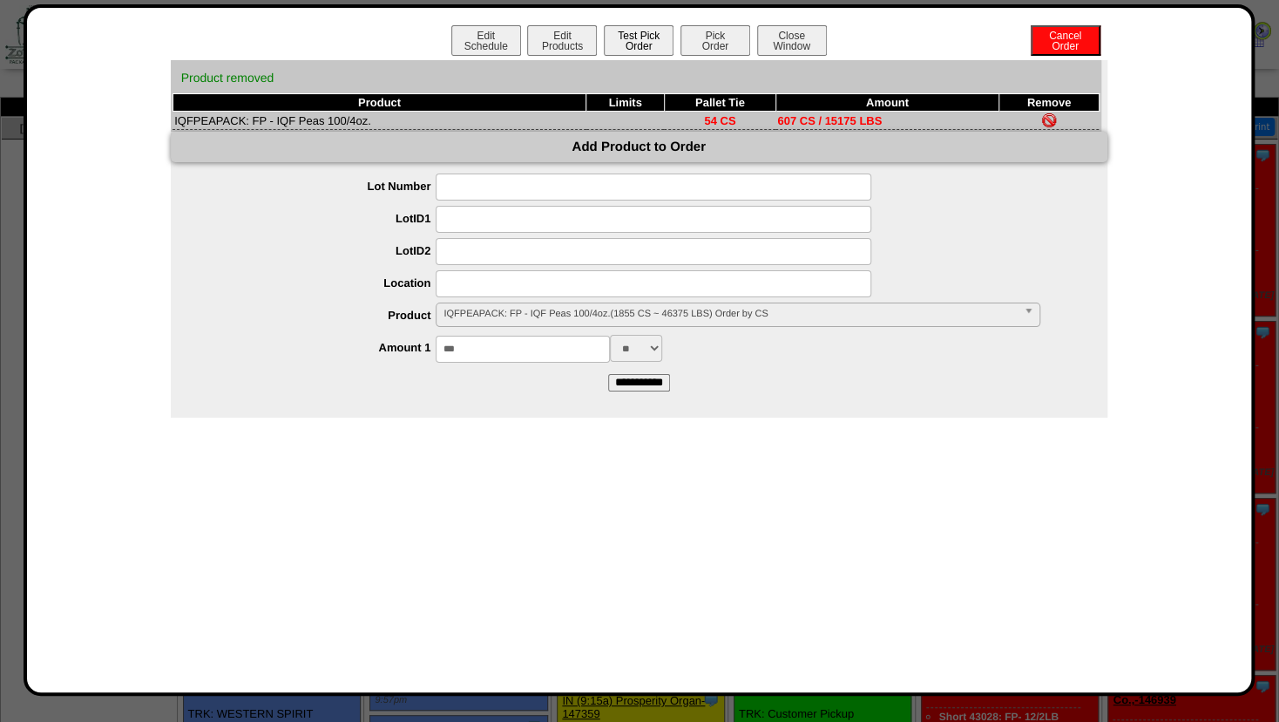
click at [640, 44] on button "Test Pick Order" at bounding box center [639, 40] width 70 height 30
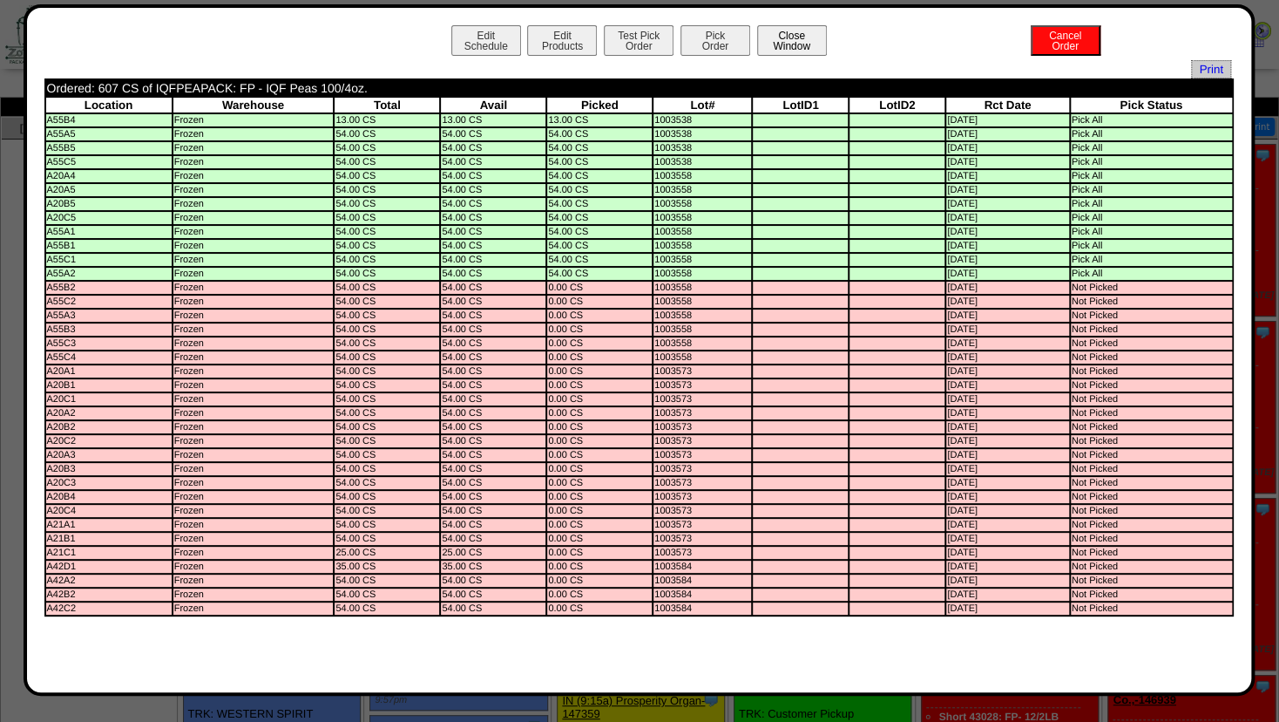
click at [796, 42] on button "Close Window" at bounding box center [792, 40] width 70 height 30
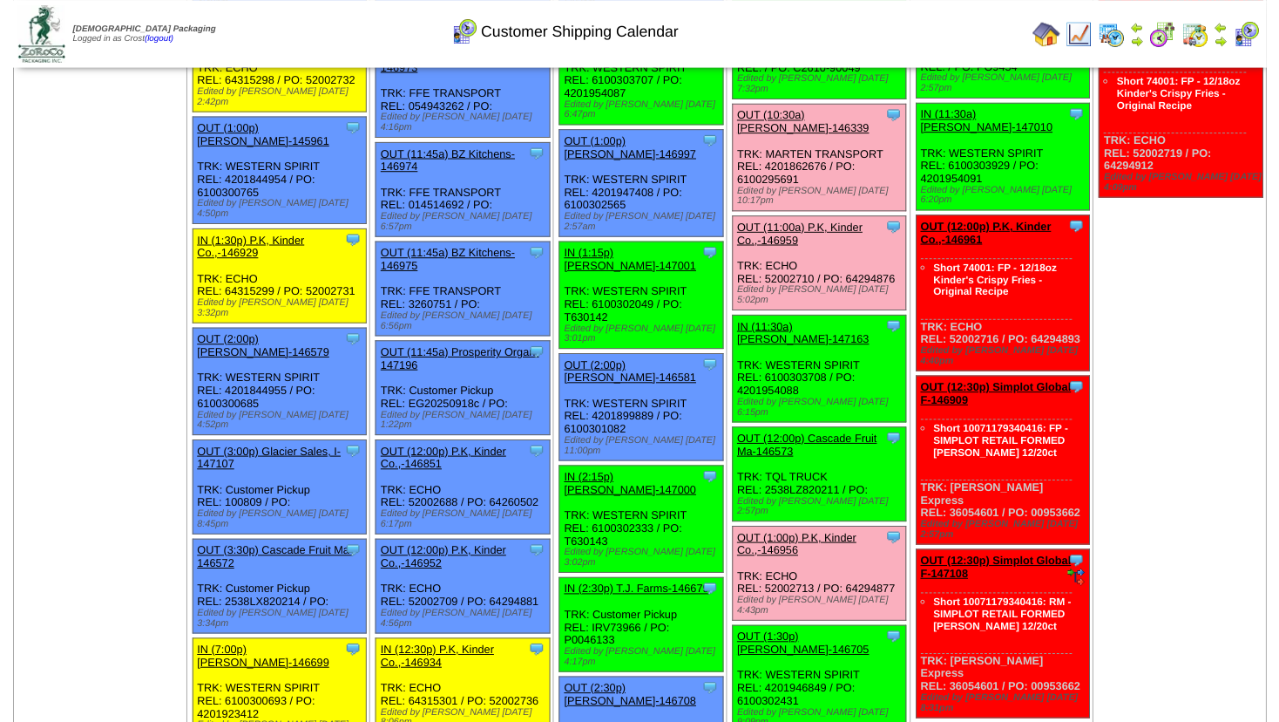
scroll to position [1129, 0]
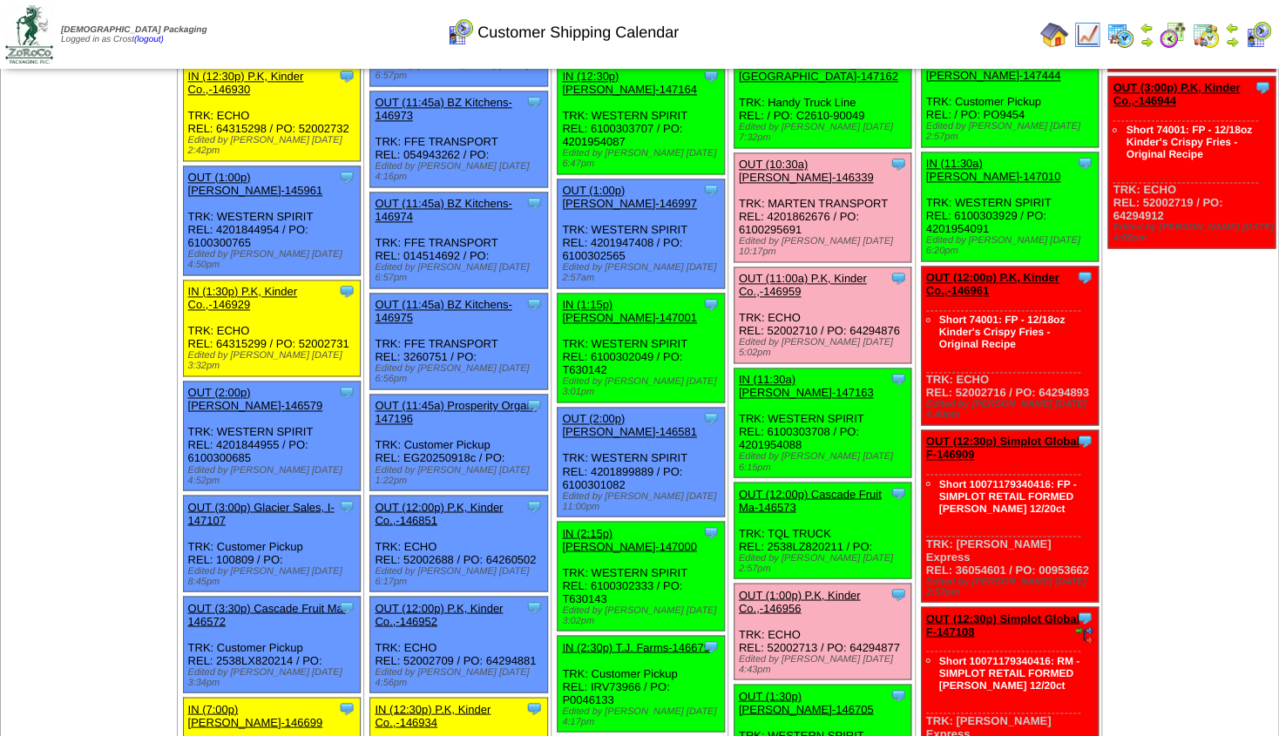
click at [844, 487] on link "OUT (12:00p) Cascade Fruit Ma-146573" at bounding box center [810, 500] width 143 height 26
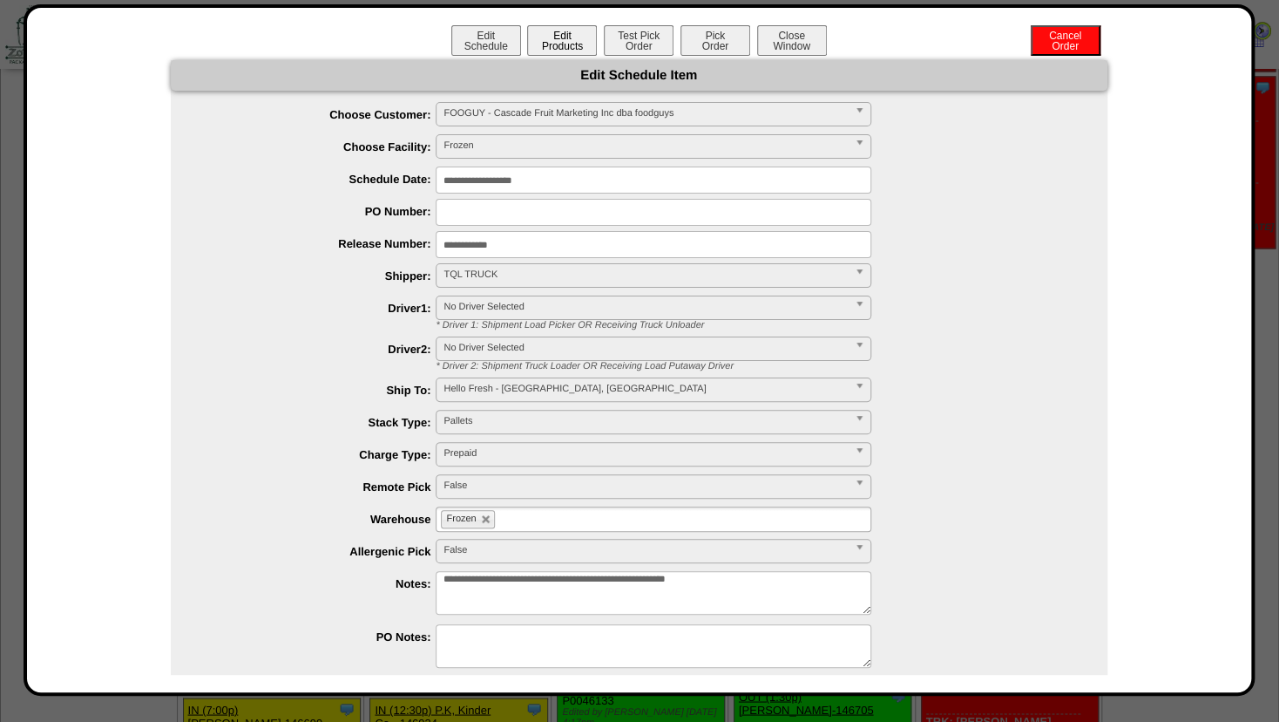
click at [552, 43] on button "Edit Products" at bounding box center [562, 40] width 70 height 30
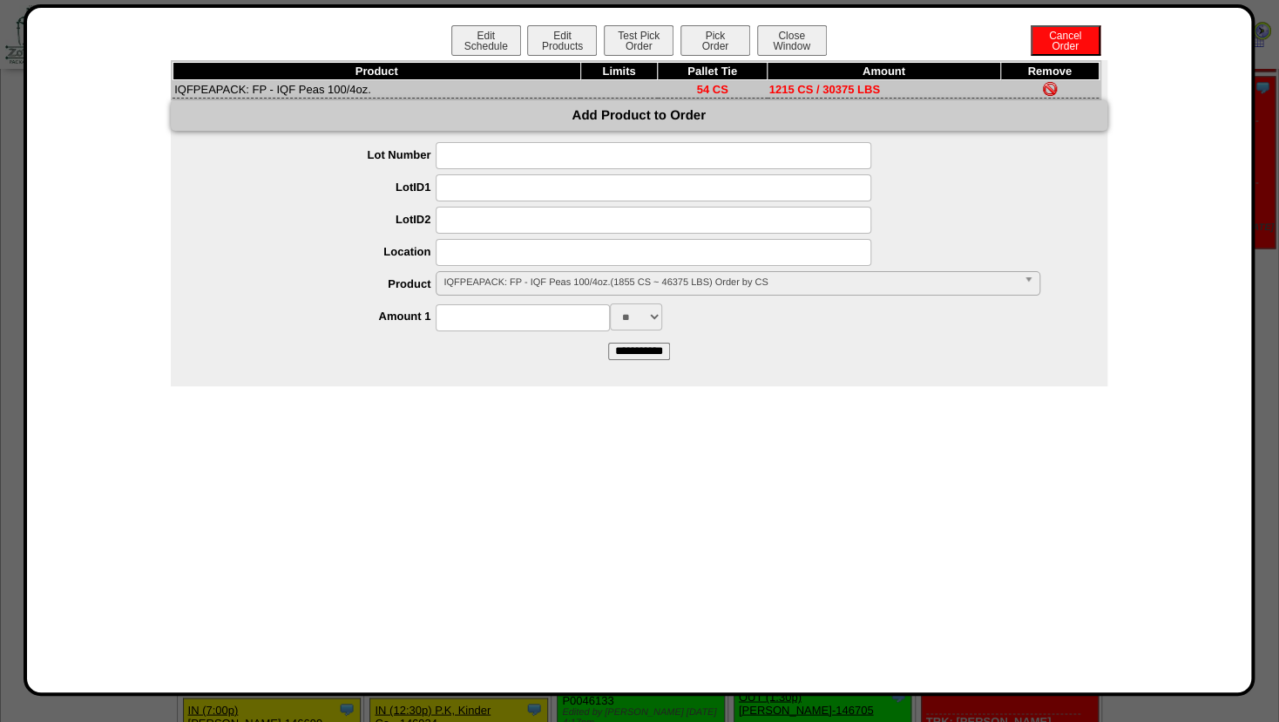
drag, startPoint x: 495, startPoint y: 316, endPoint x: 479, endPoint y: 331, distance: 21.6
click at [494, 320] on input at bounding box center [523, 317] width 174 height 27
type input "****"
click at [635, 355] on input "**********" at bounding box center [639, 350] width 62 height 17
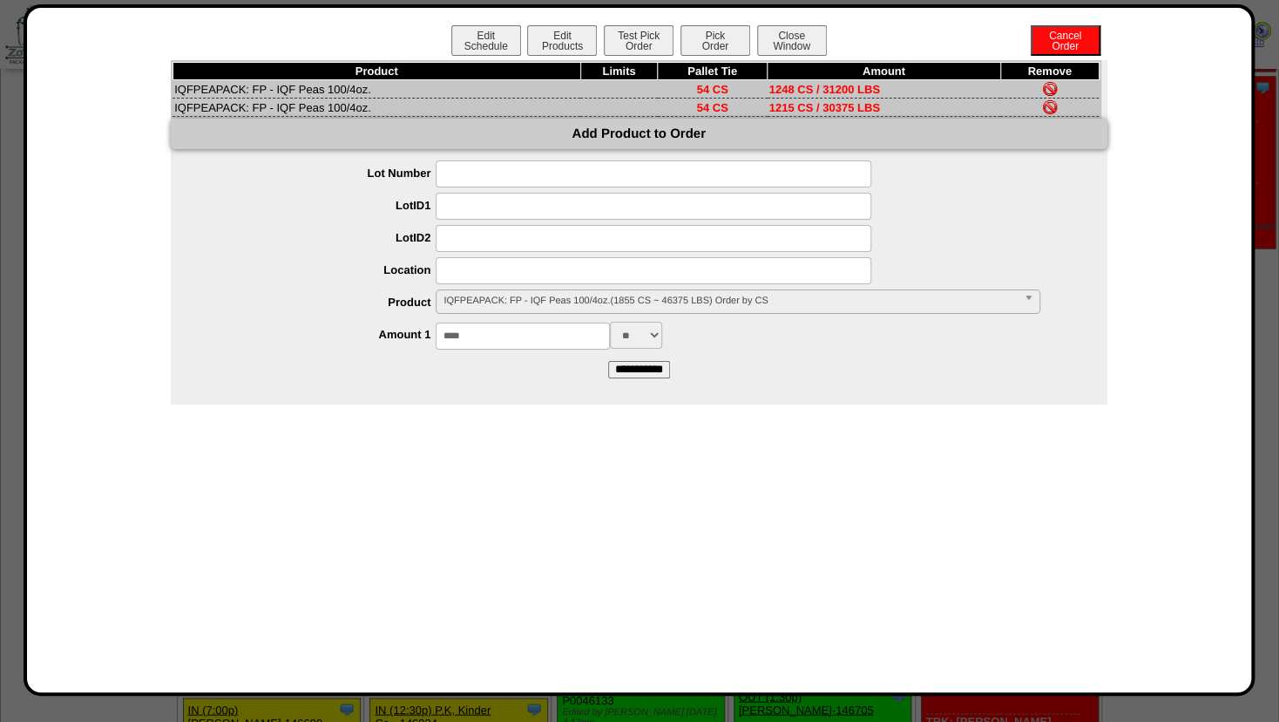
click at [1050, 111] on img at bounding box center [1050, 107] width 14 height 14
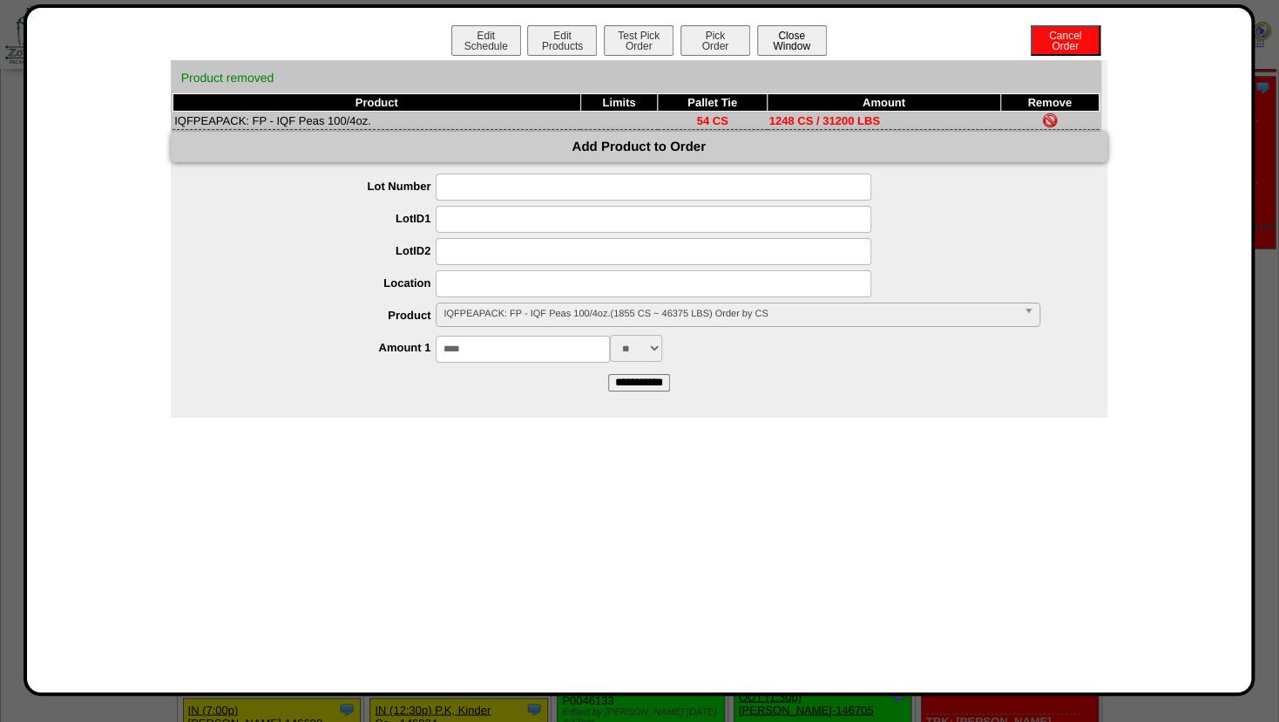
click at [802, 49] on button "Close Window" at bounding box center [792, 40] width 70 height 30
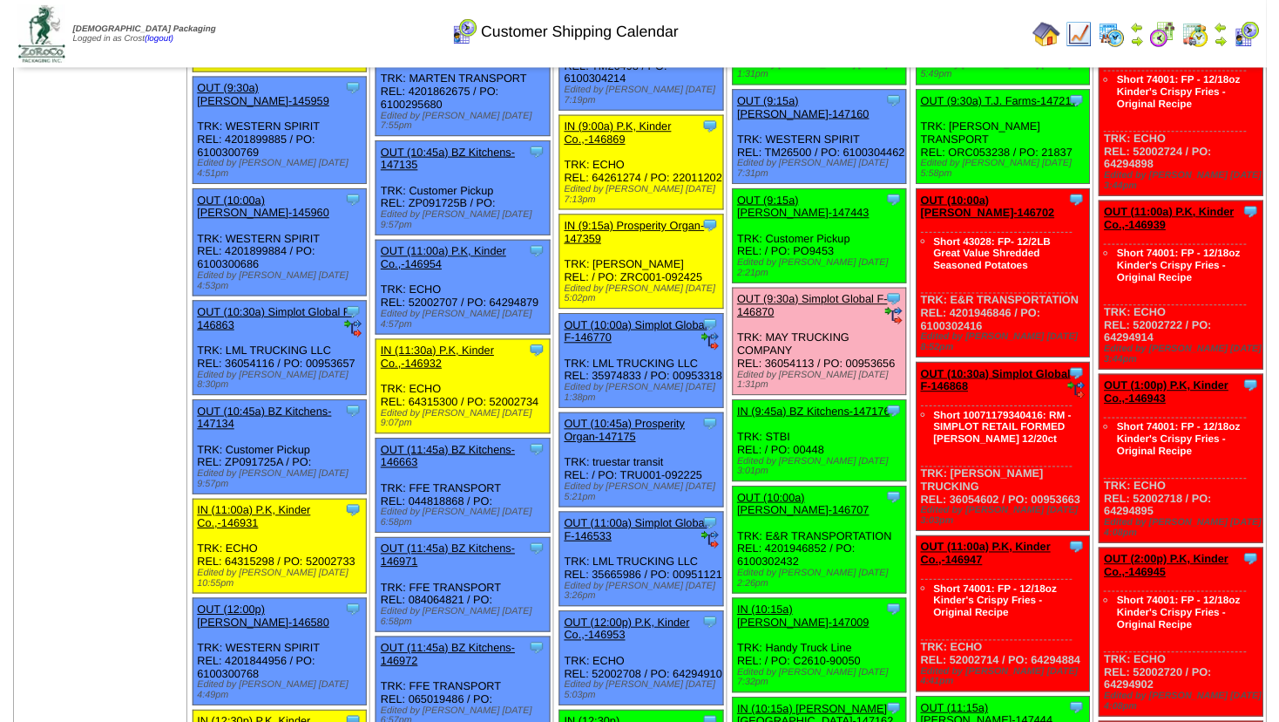
scroll to position [565, 0]
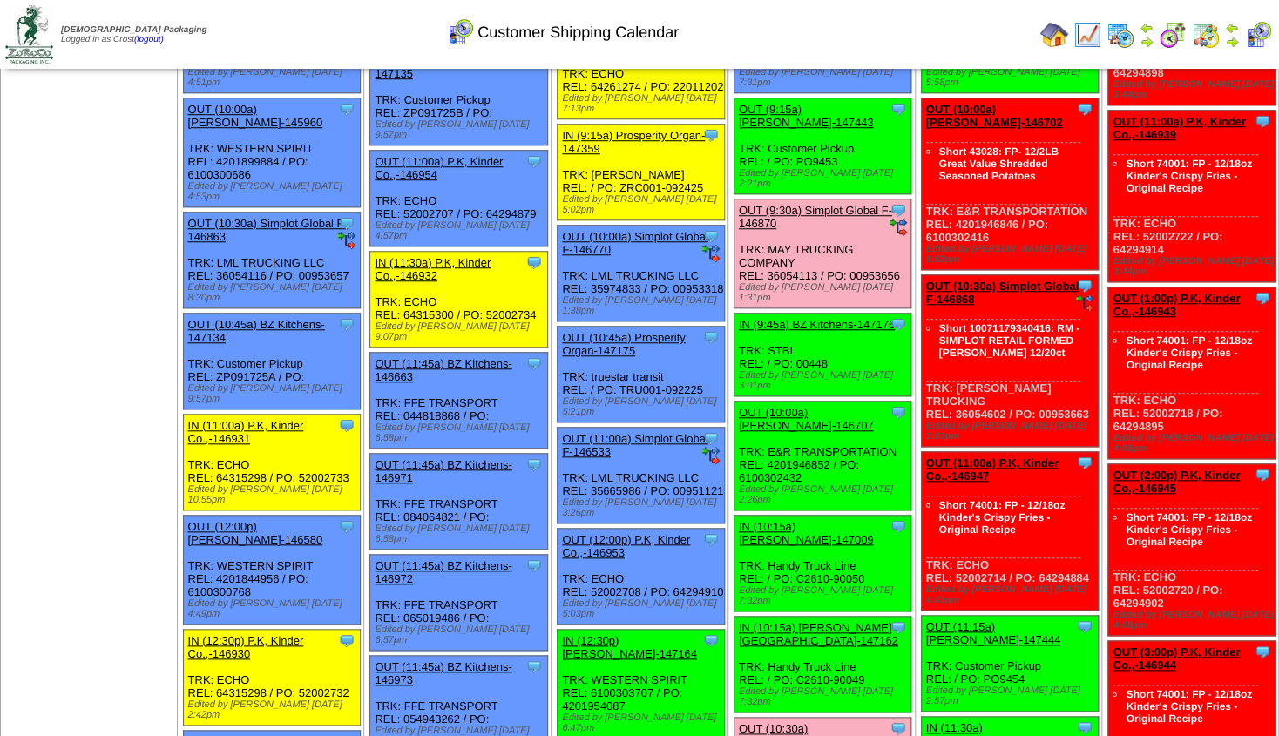
click at [806, 406] on link "OUT (10:00a) [PERSON_NAME]-146707" at bounding box center [806, 419] width 135 height 26
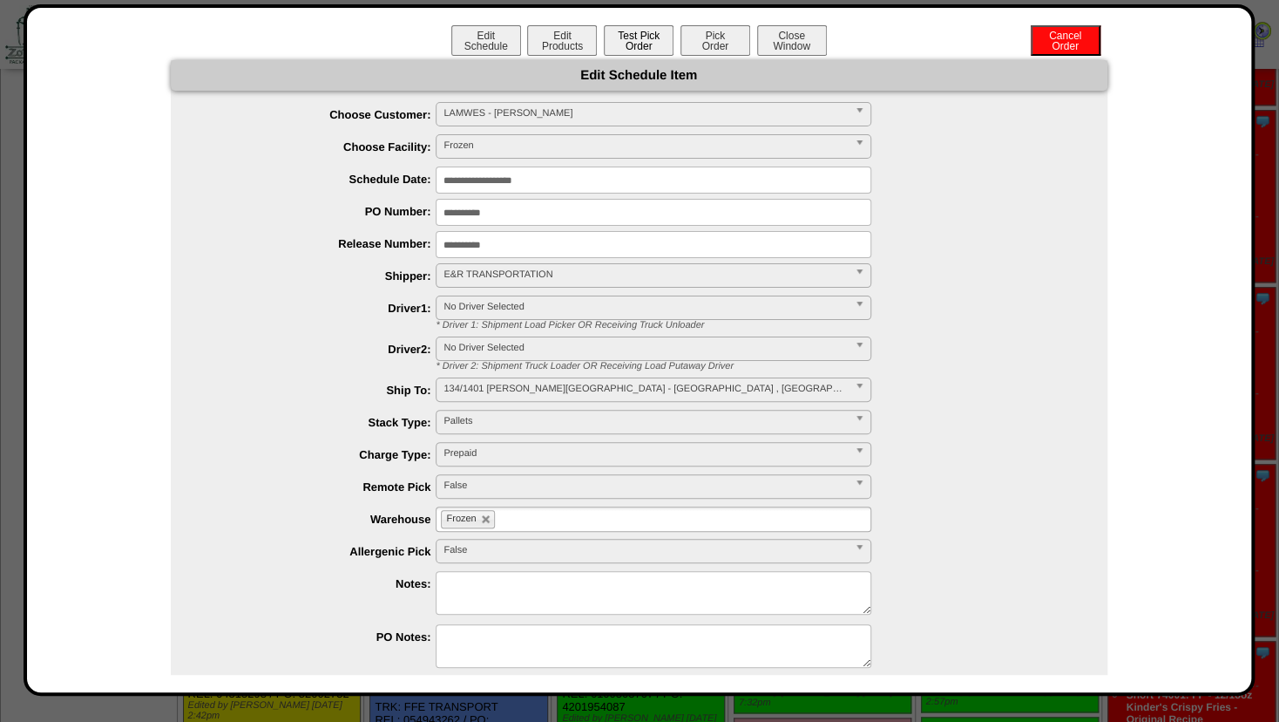
click at [620, 44] on button "Test Pick Order" at bounding box center [639, 40] width 70 height 30
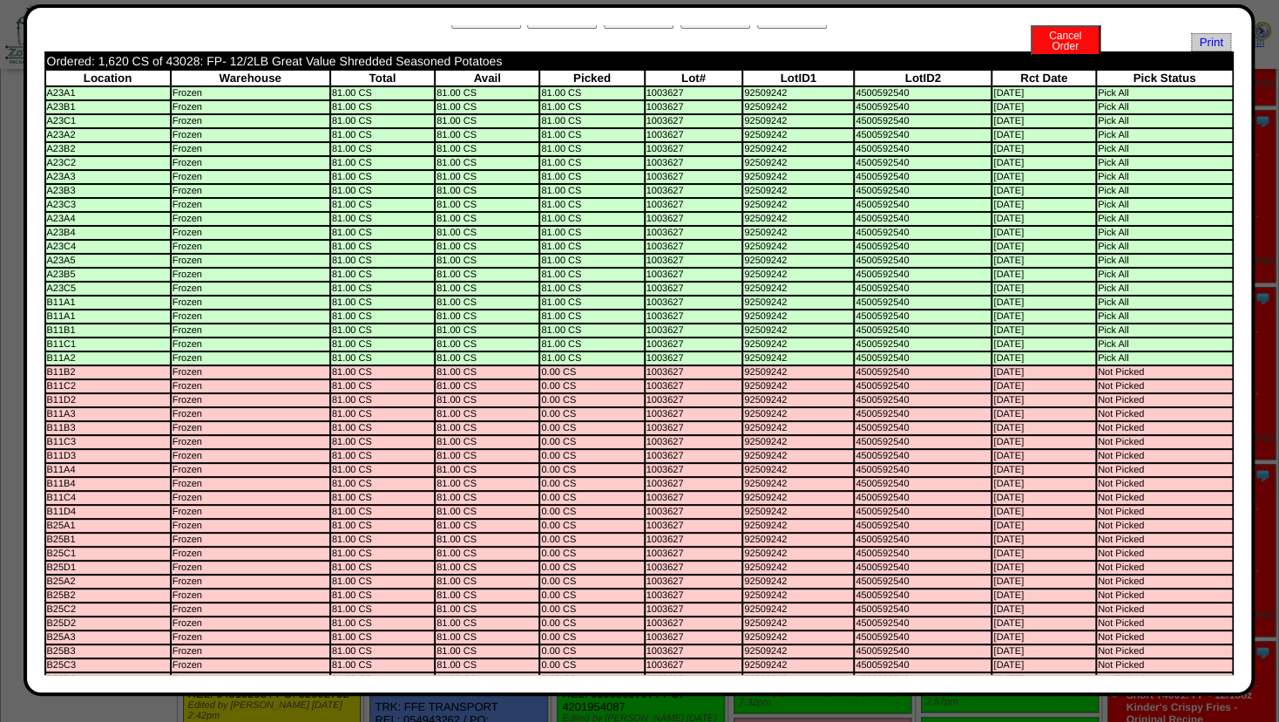
scroll to position [0, 0]
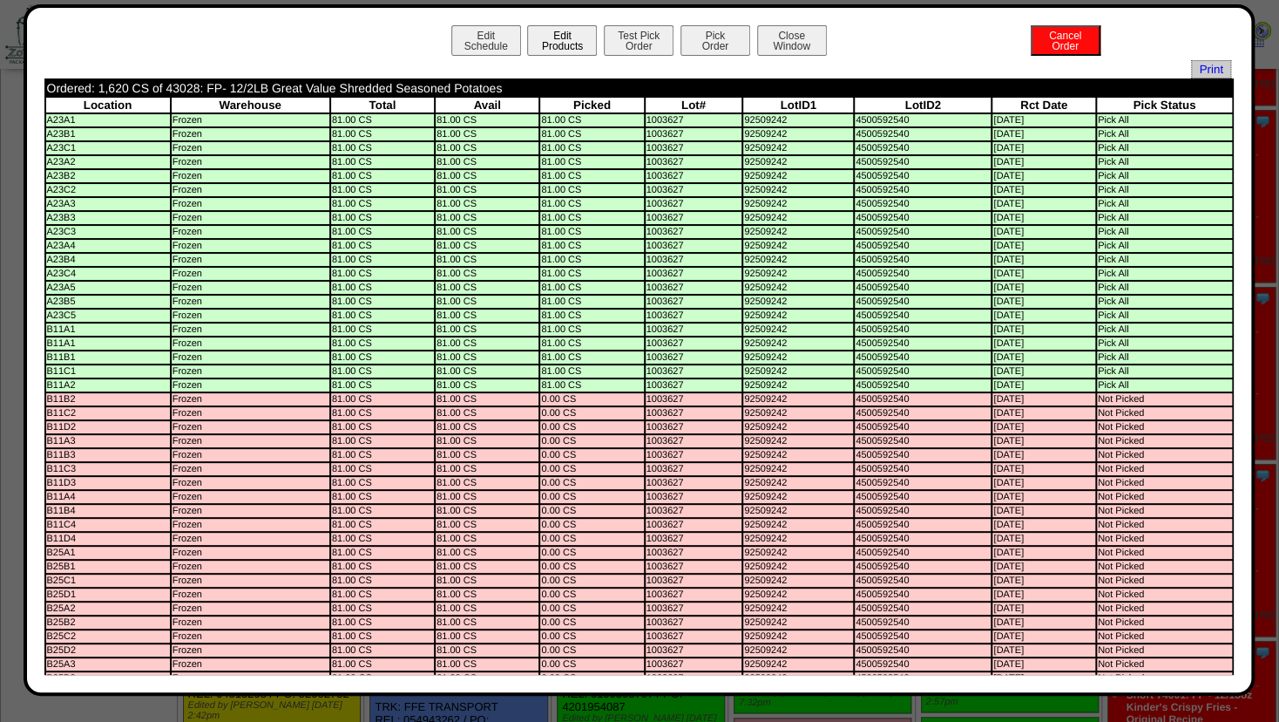
click at [556, 44] on button "Edit Products" at bounding box center [562, 40] width 70 height 30
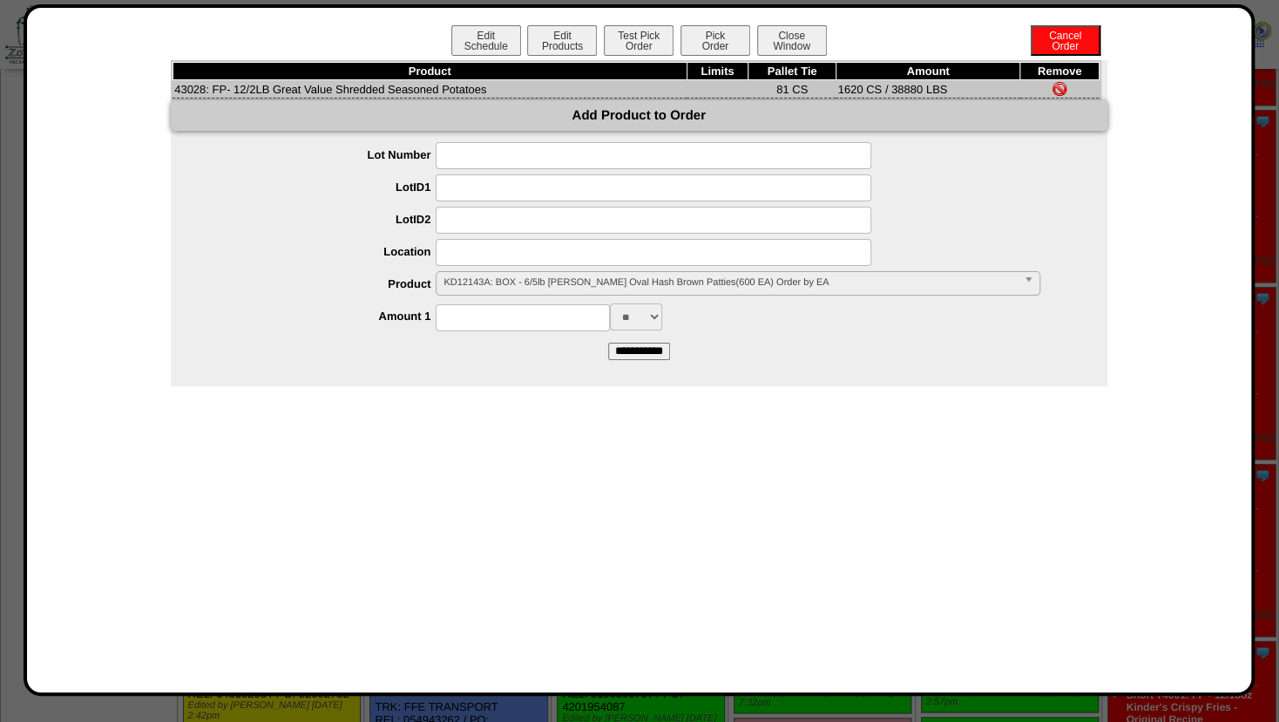
click at [520, 280] on span "KD12143A: BOX - 6/5lb [PERSON_NAME] Oval Hash Brown Patties(600 EA) Order by EA" at bounding box center [730, 282] width 573 height 21
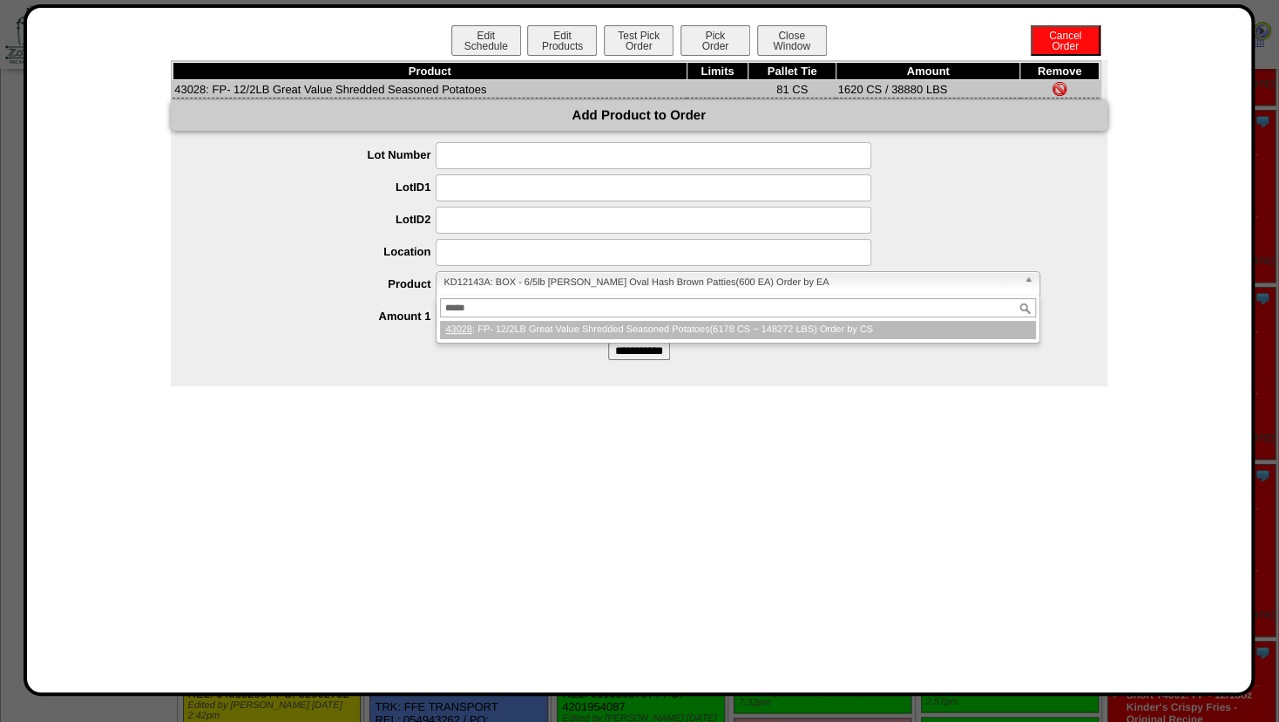
type input "*****"
click at [296, 247] on div at bounding box center [657, 252] width 902 height 27
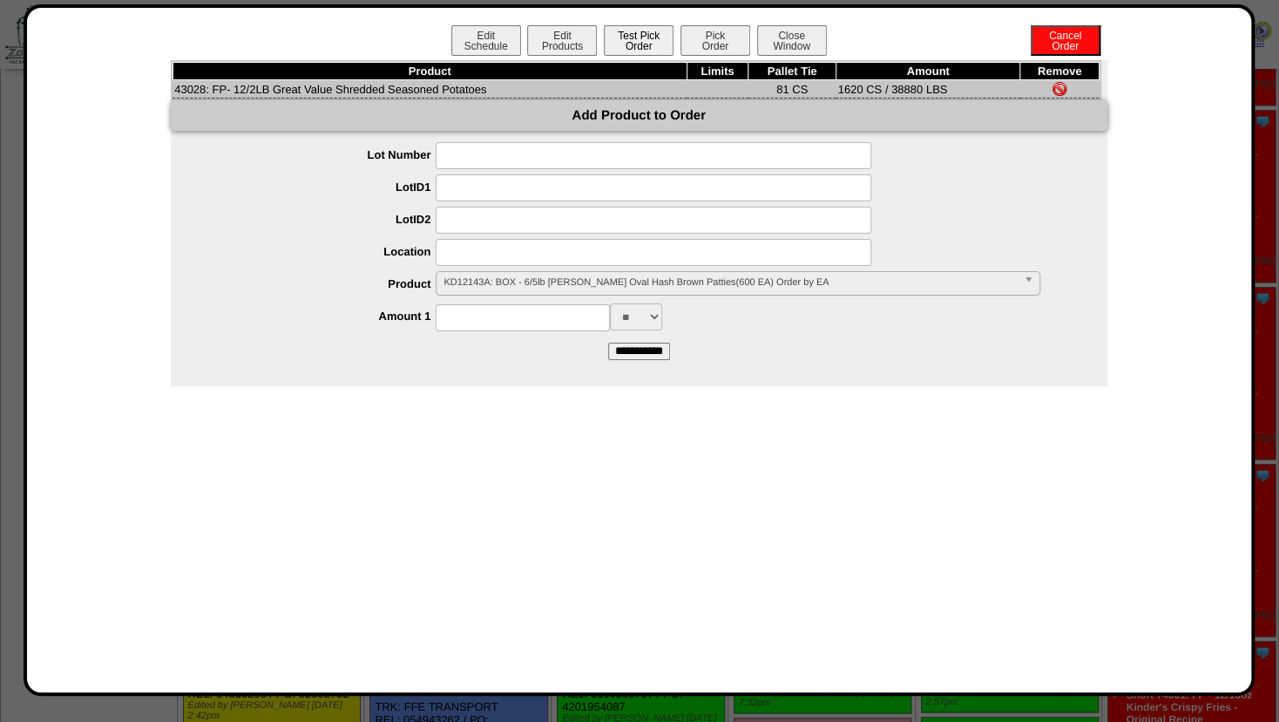
click at [636, 36] on button "Test Pick Order" at bounding box center [639, 40] width 70 height 30
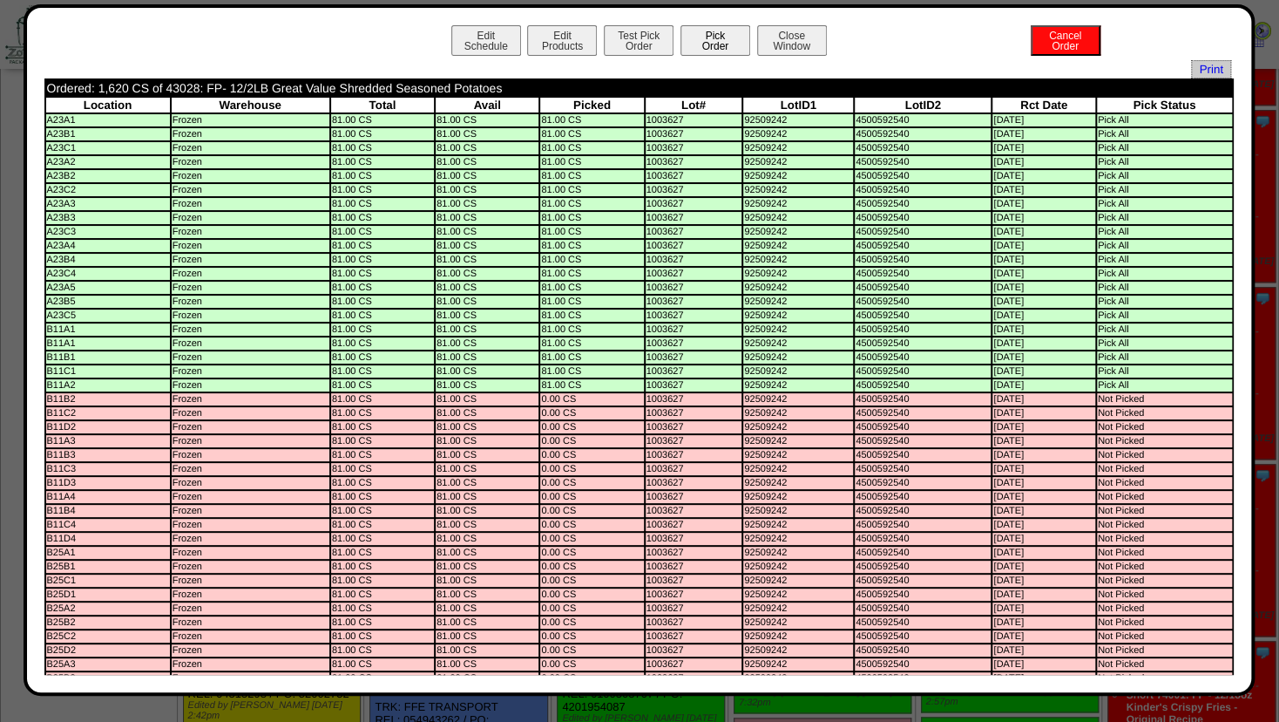
click at [698, 34] on button "Pick Order" at bounding box center [716, 40] width 70 height 30
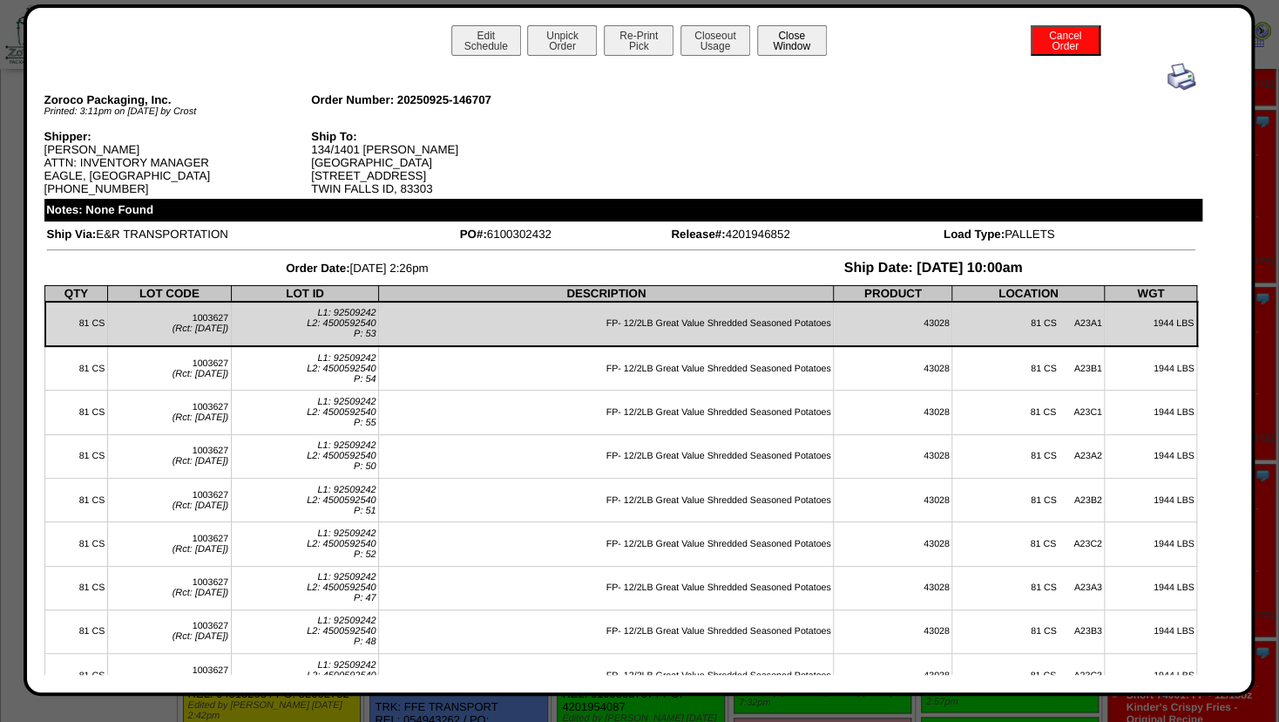
click at [791, 46] on button "Close Window" at bounding box center [792, 40] width 70 height 30
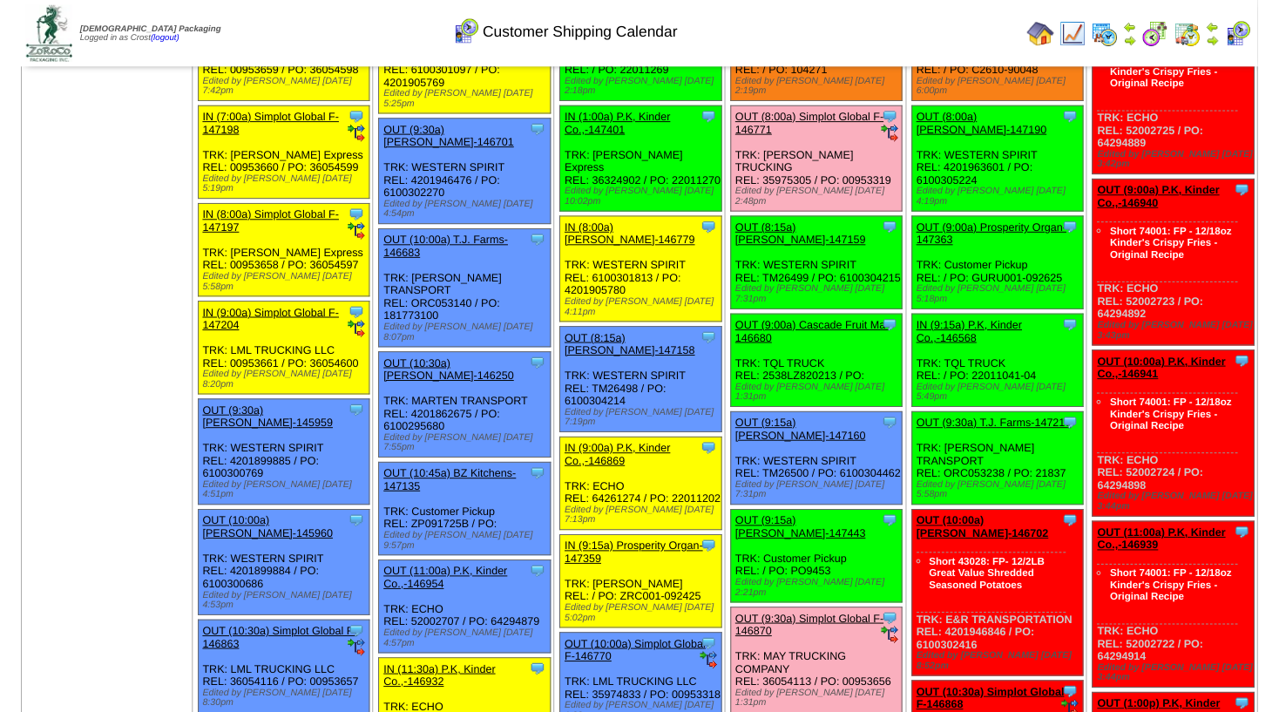
scroll to position [129, 0]
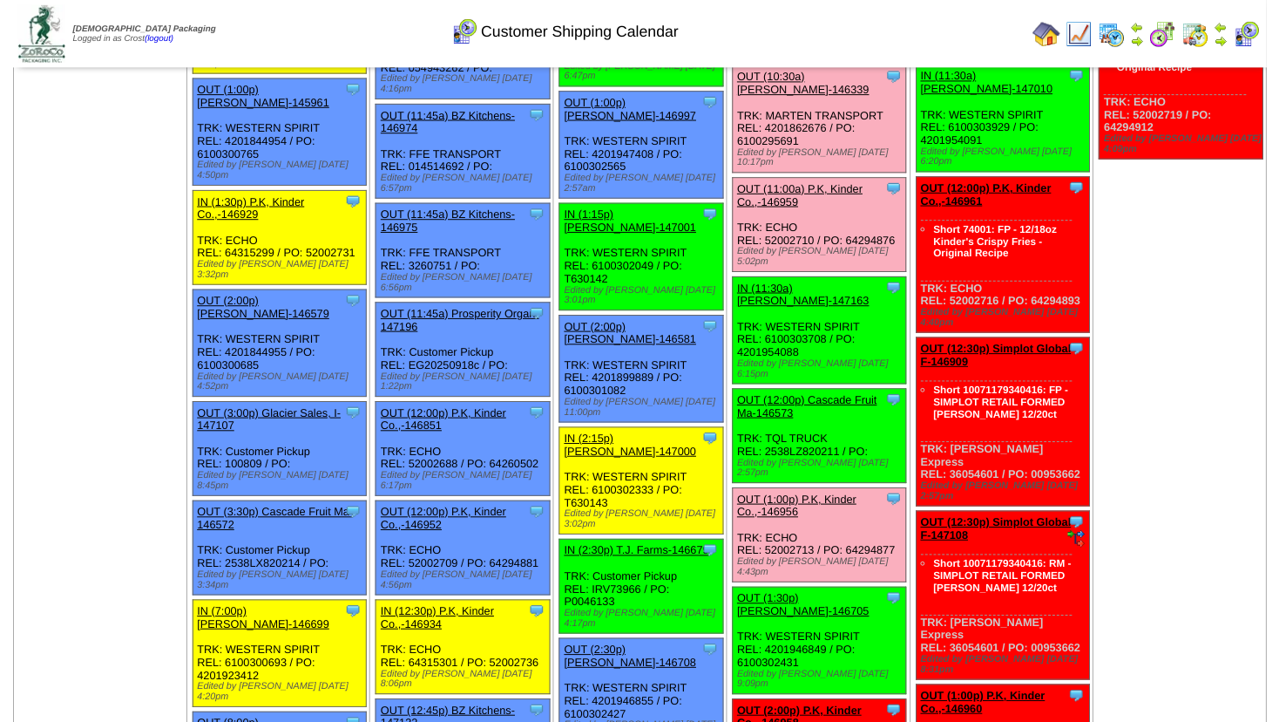
scroll to position [1244, 0]
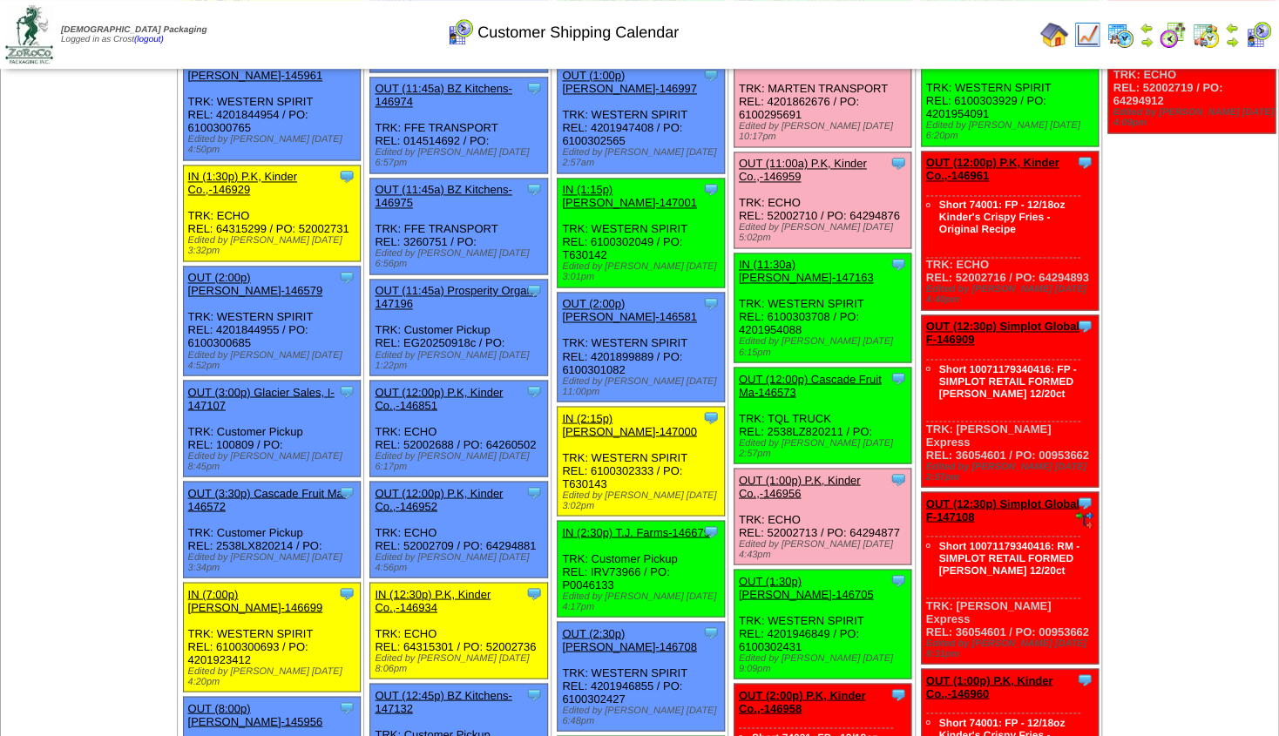
click at [795, 574] on link "OUT (1:30p) [PERSON_NAME]-146705" at bounding box center [806, 587] width 135 height 26
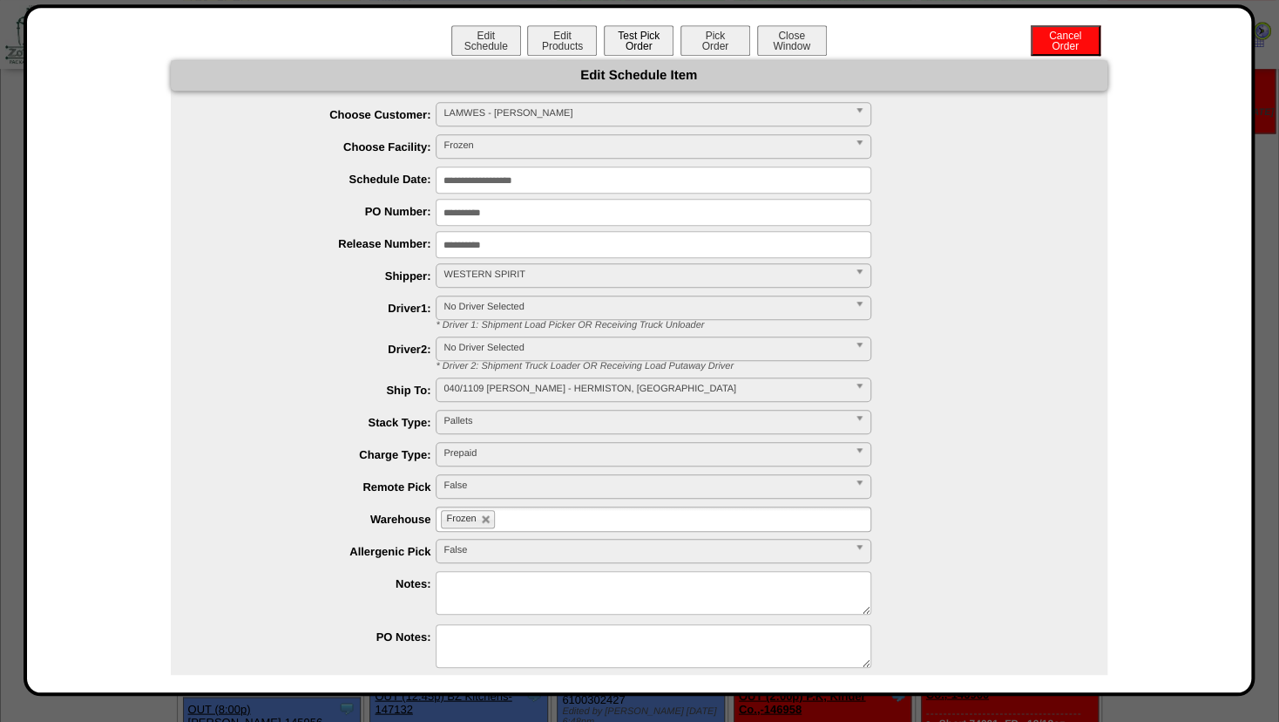
click at [638, 43] on button "Test Pick Order" at bounding box center [639, 40] width 70 height 30
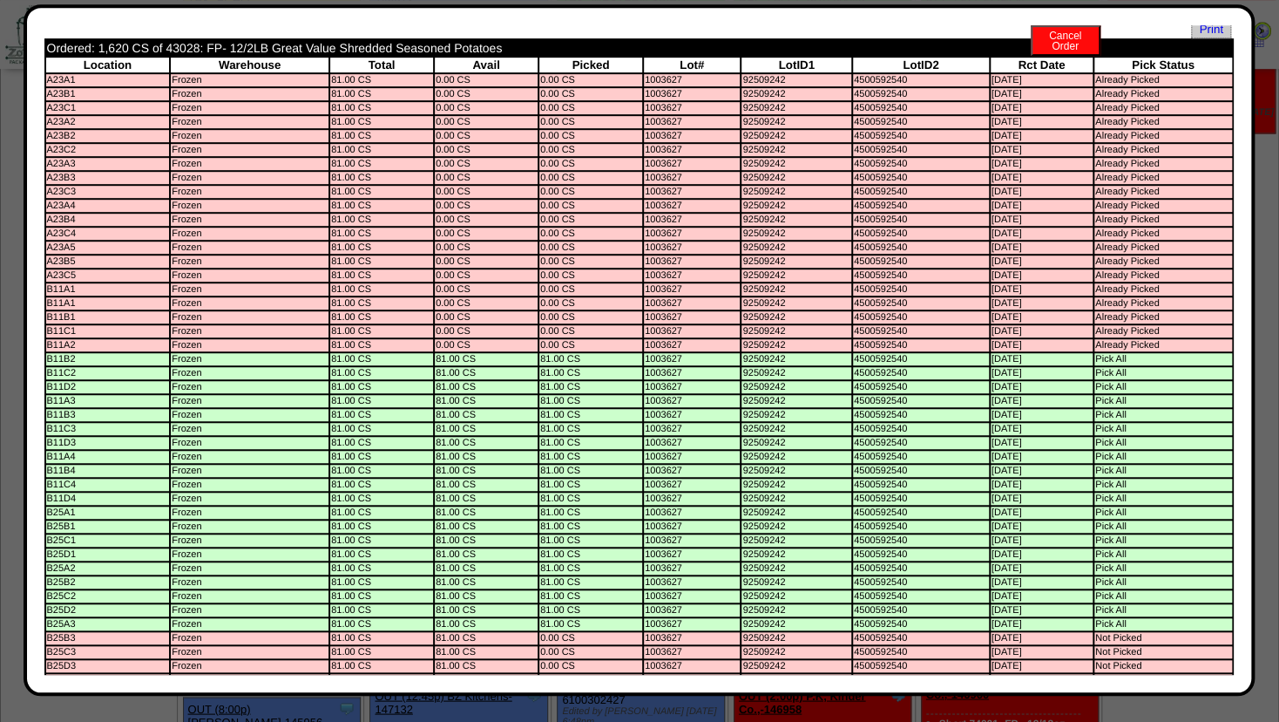
scroll to position [0, 0]
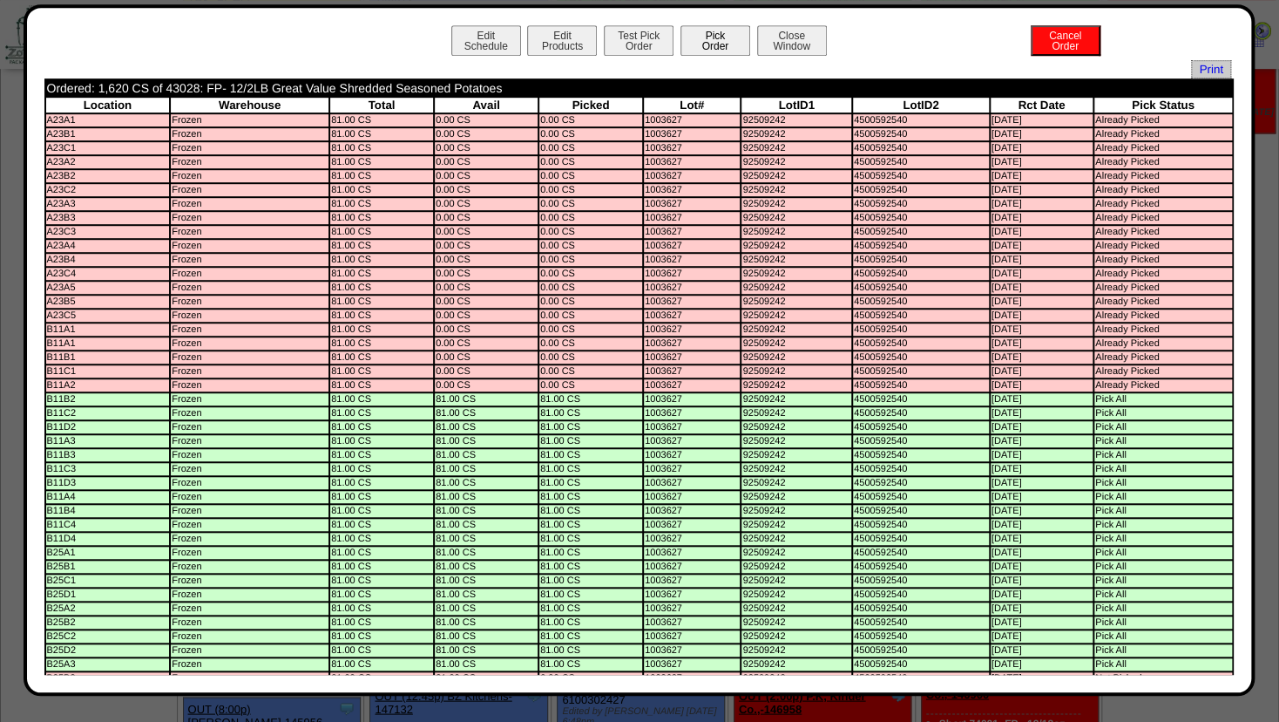
click at [696, 37] on button "Pick Order" at bounding box center [716, 40] width 70 height 30
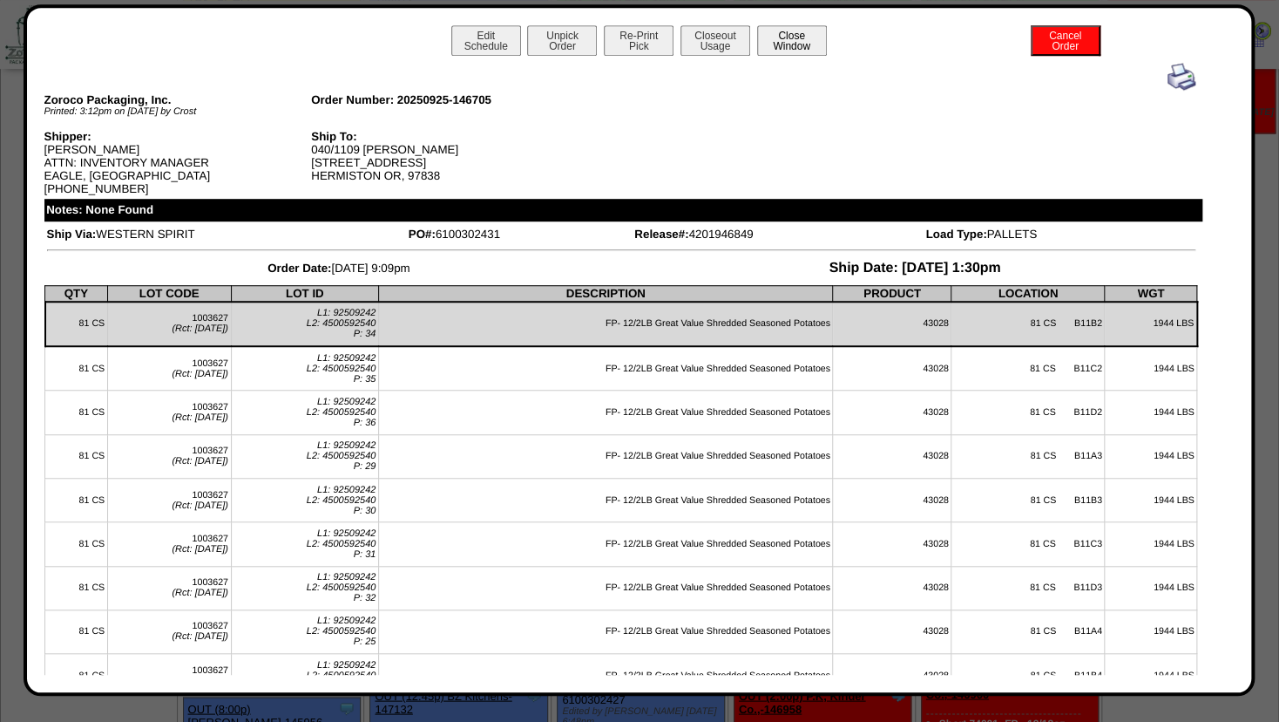
click at [801, 44] on button "Close Window" at bounding box center [792, 40] width 70 height 30
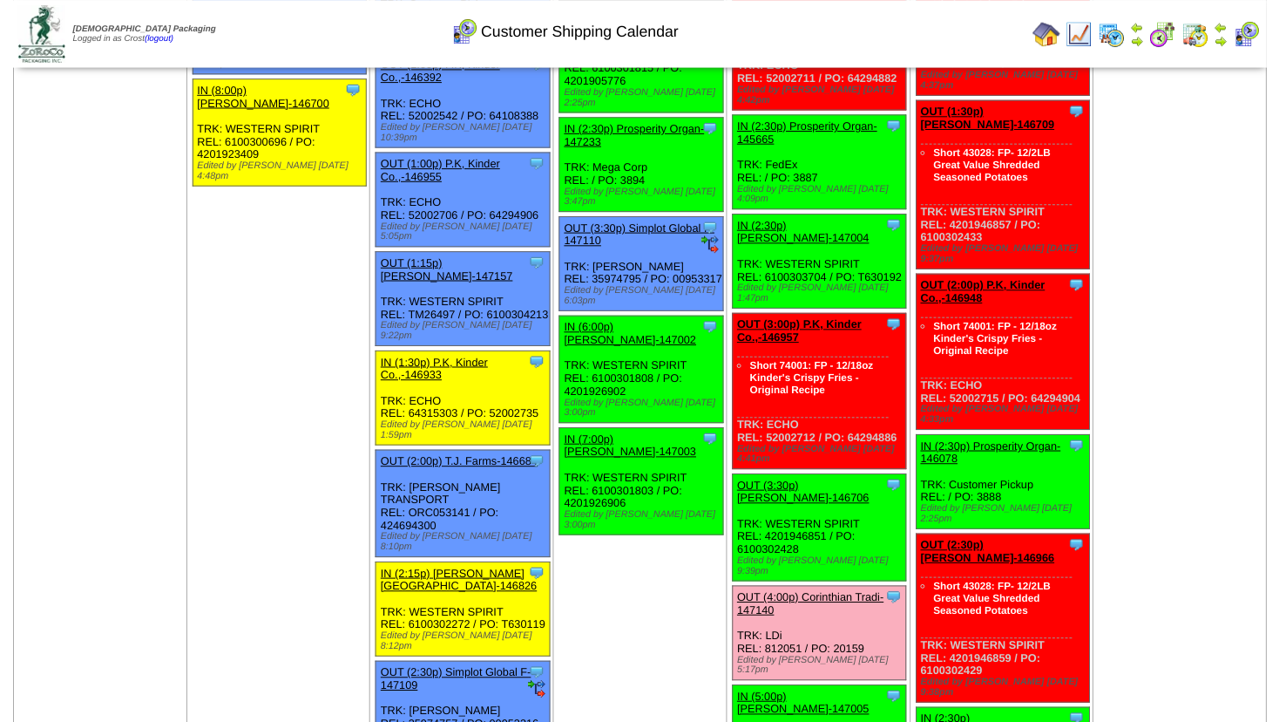
scroll to position [2036, 0]
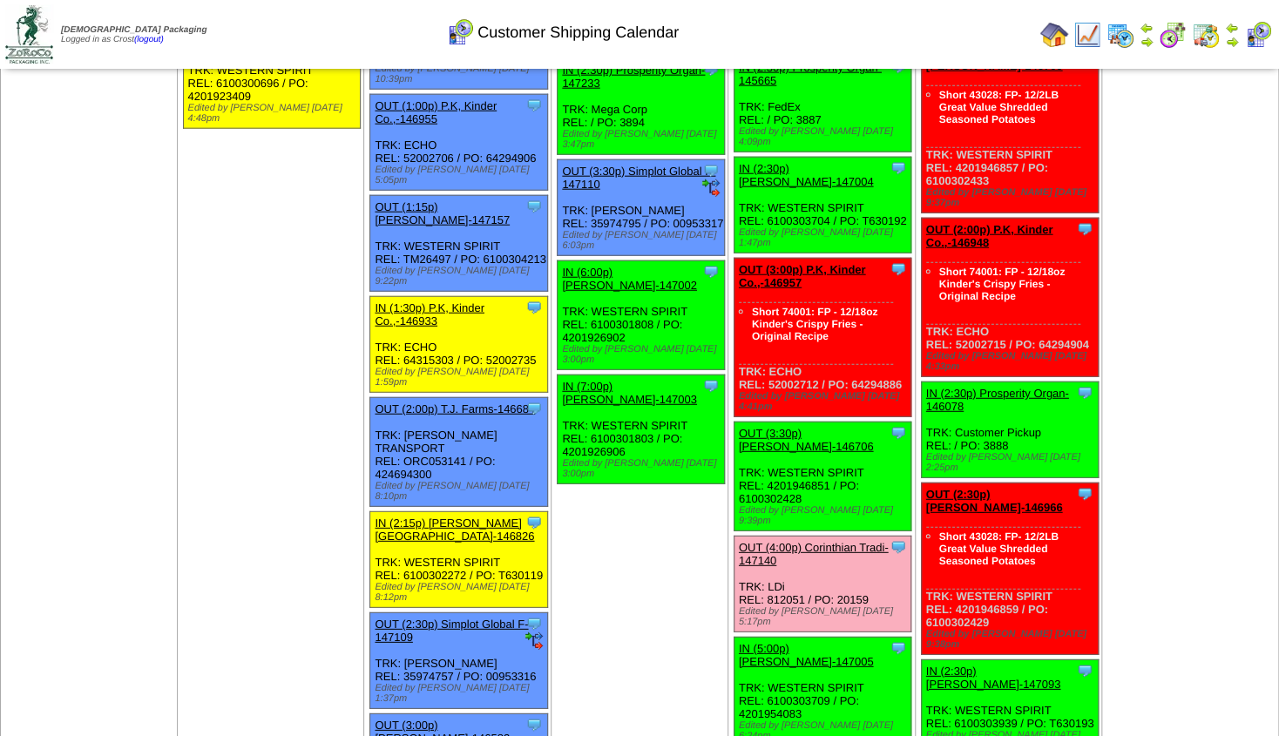
click at [780, 427] on link "OUT (3:30p) [PERSON_NAME]-146706" at bounding box center [806, 440] width 135 height 26
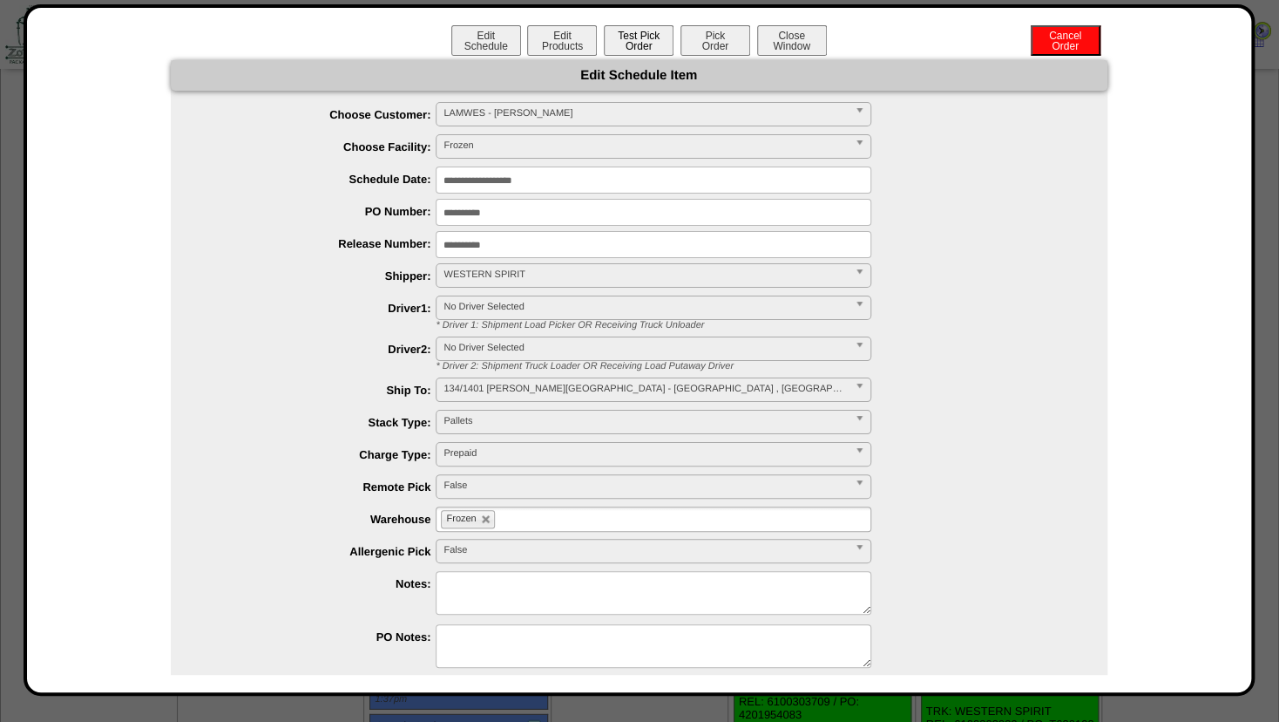
click at [629, 37] on button "Test Pick Order" at bounding box center [639, 40] width 70 height 30
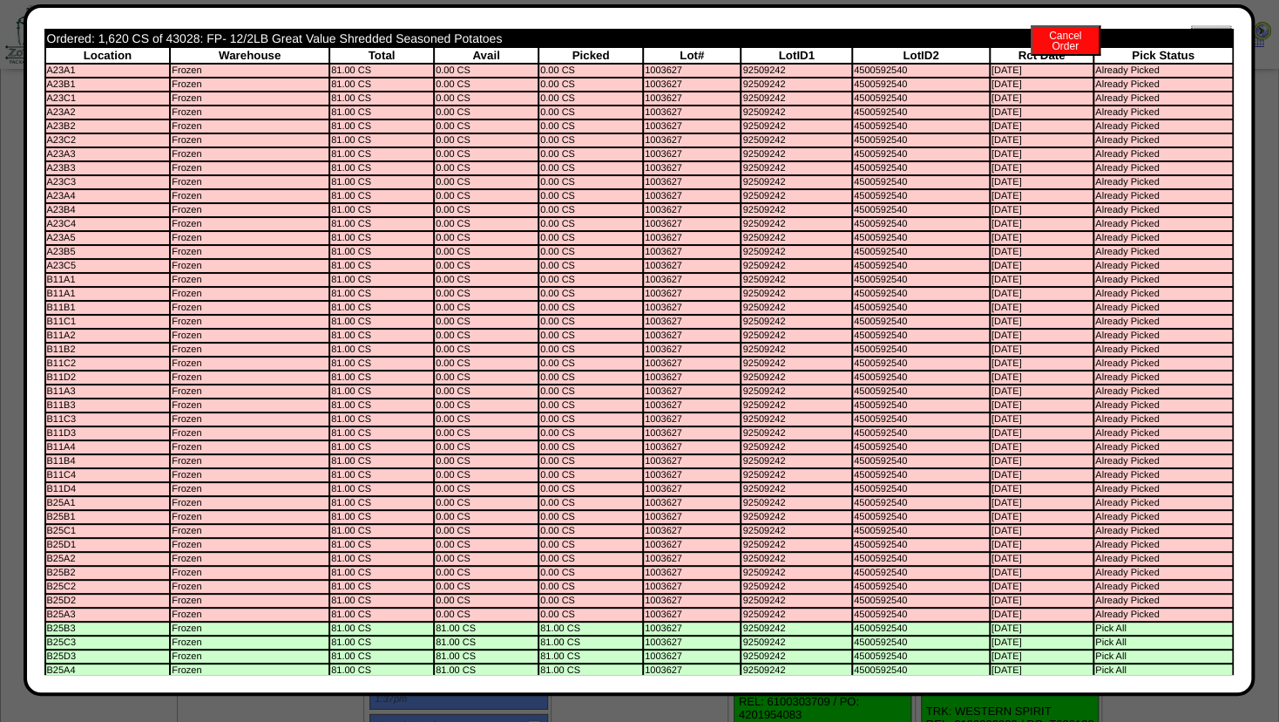
scroll to position [0, 0]
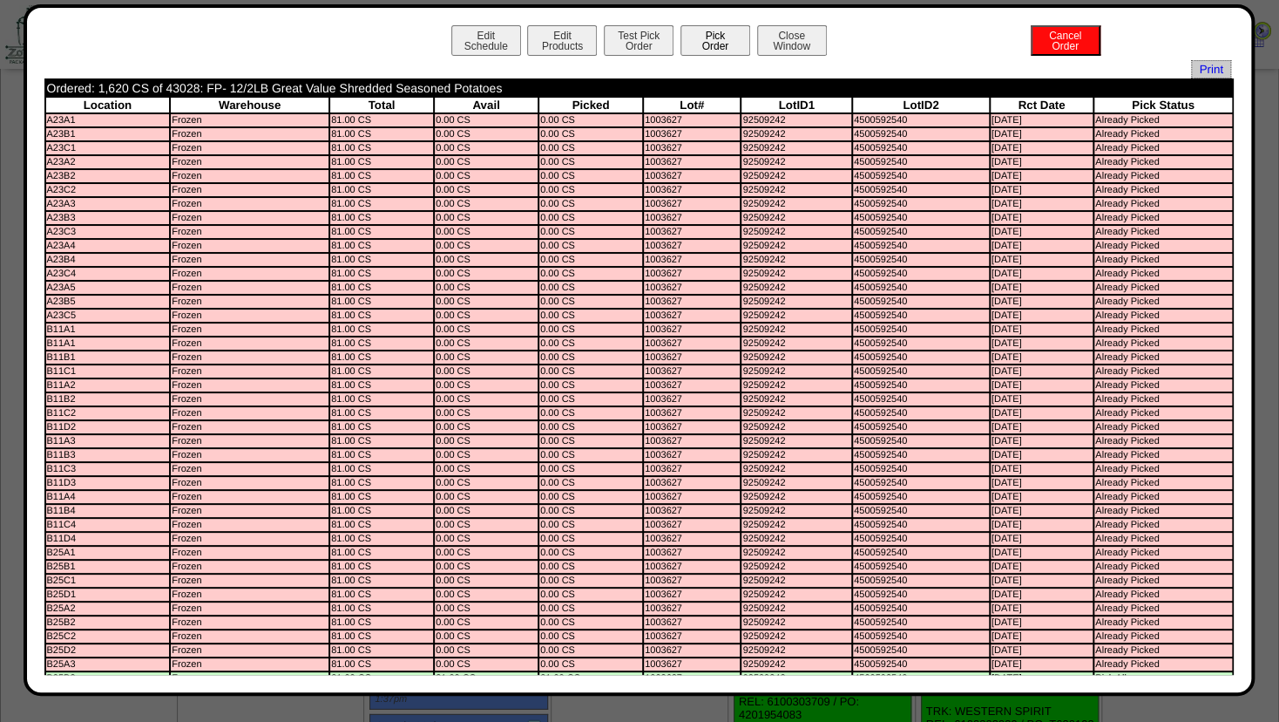
click at [698, 35] on button "Pick Order" at bounding box center [716, 40] width 70 height 30
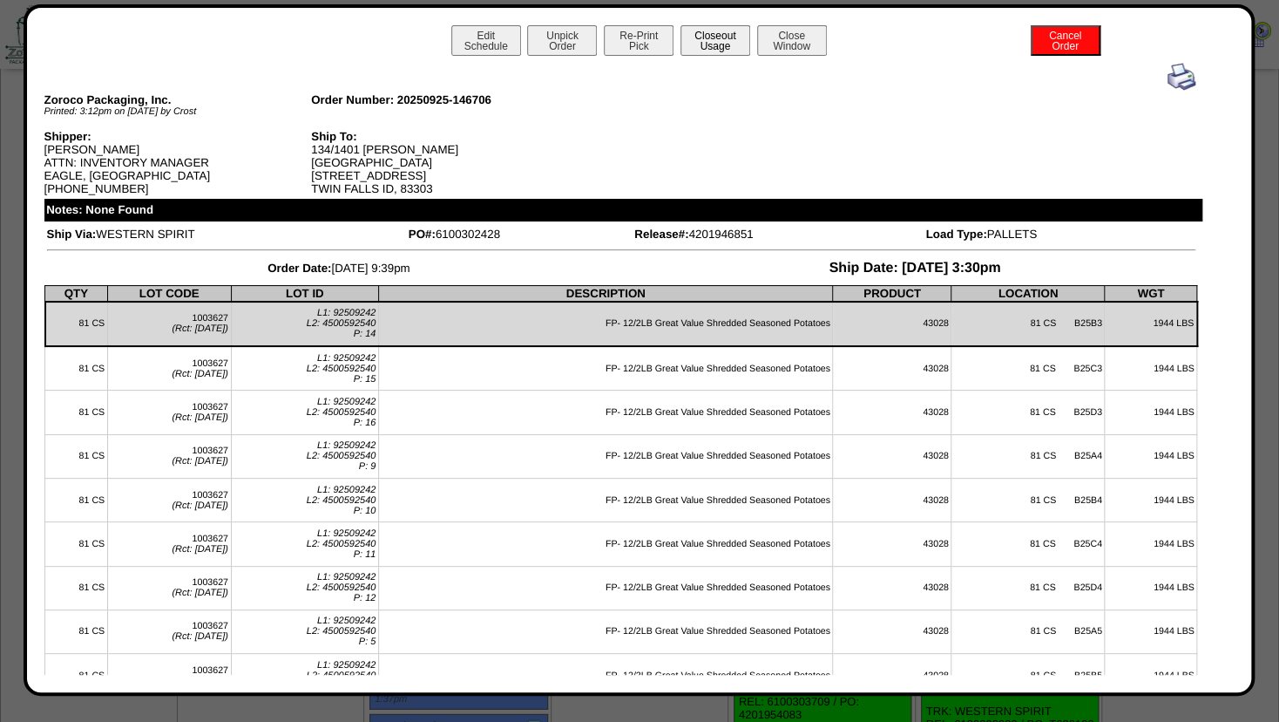
click at [693, 30] on button "Closeout Usage" at bounding box center [716, 40] width 70 height 30
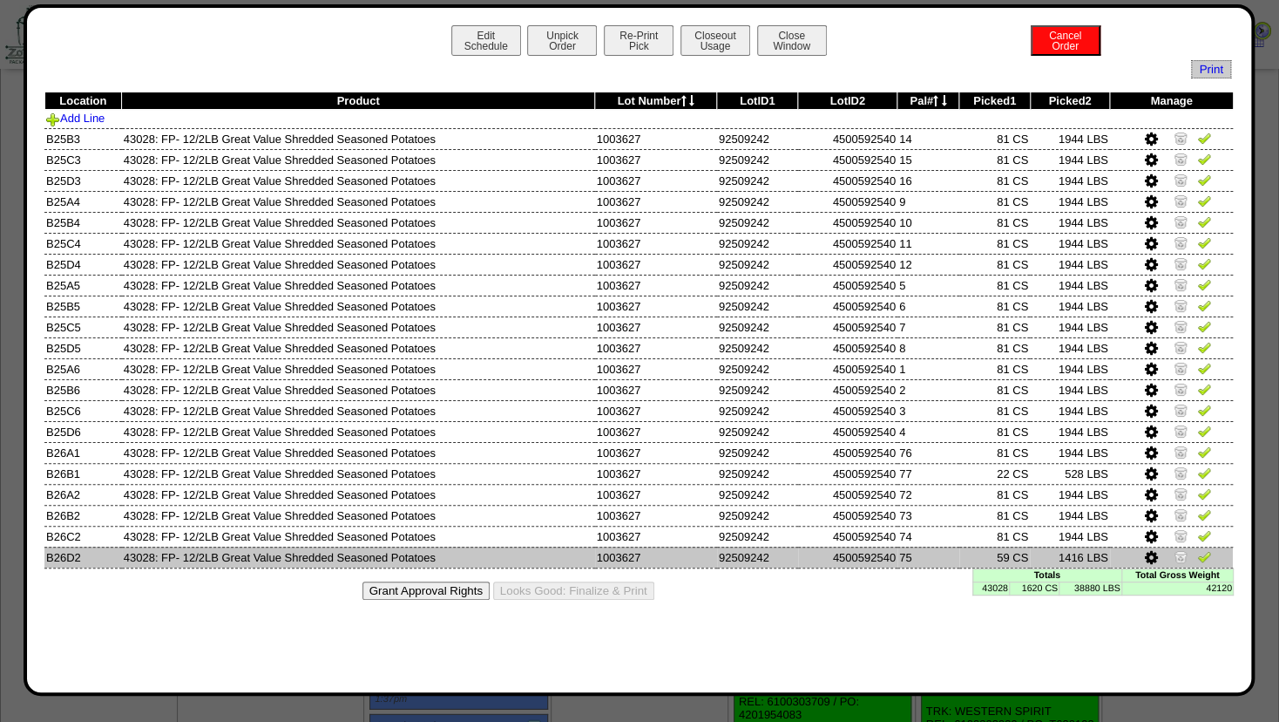
click at [1157, 558] on icon at bounding box center [1151, 558] width 13 height 16
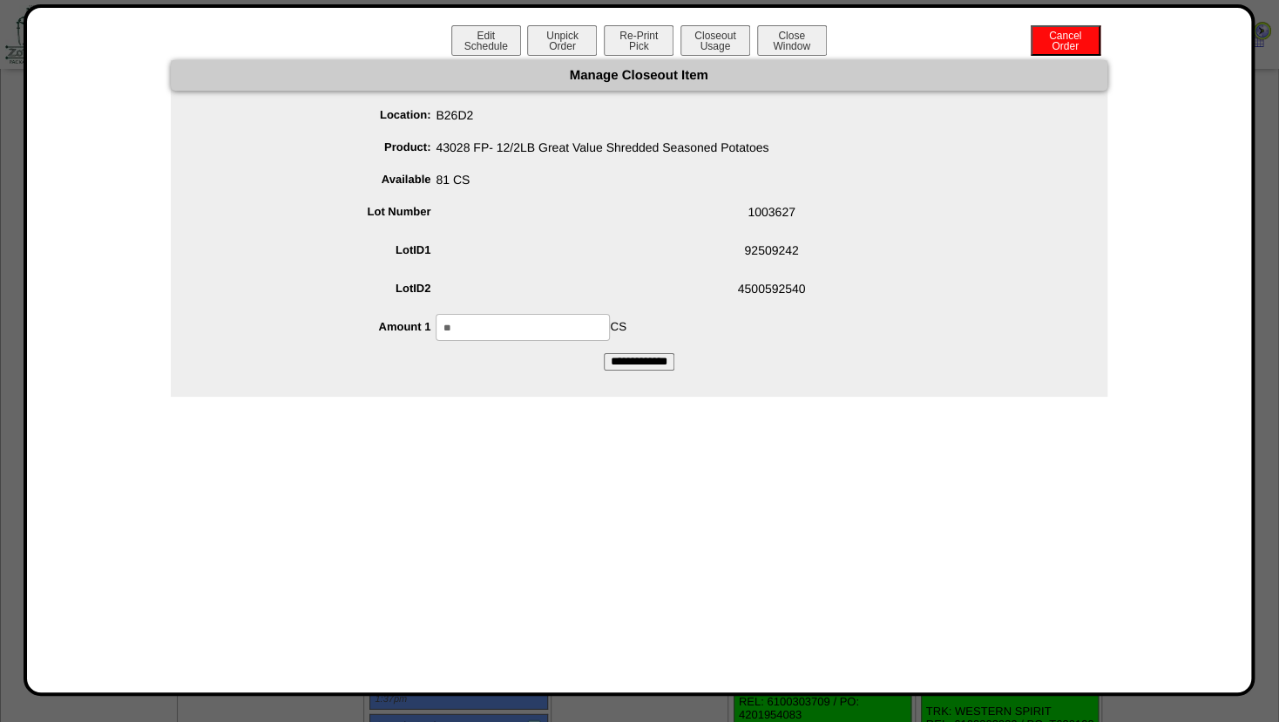
drag, startPoint x: 495, startPoint y: 325, endPoint x: 218, endPoint y: 319, distance: 277.2
click at [436, 319] on input "**" at bounding box center [523, 327] width 174 height 27
type input "**"
click at [603, 263] on span "92509242" at bounding box center [657, 253] width 902 height 33
click at [646, 354] on input "**********" at bounding box center [639, 361] width 71 height 17
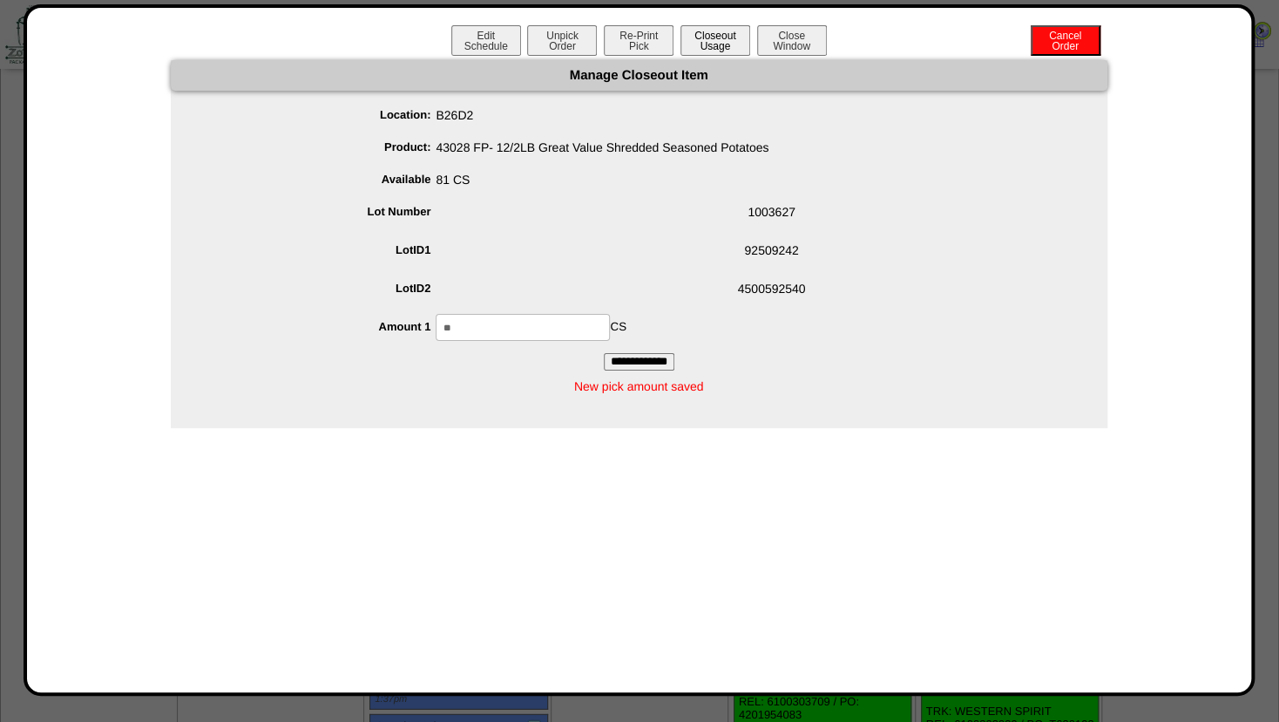
click at [710, 45] on button "Closeout Usage" at bounding box center [716, 40] width 70 height 30
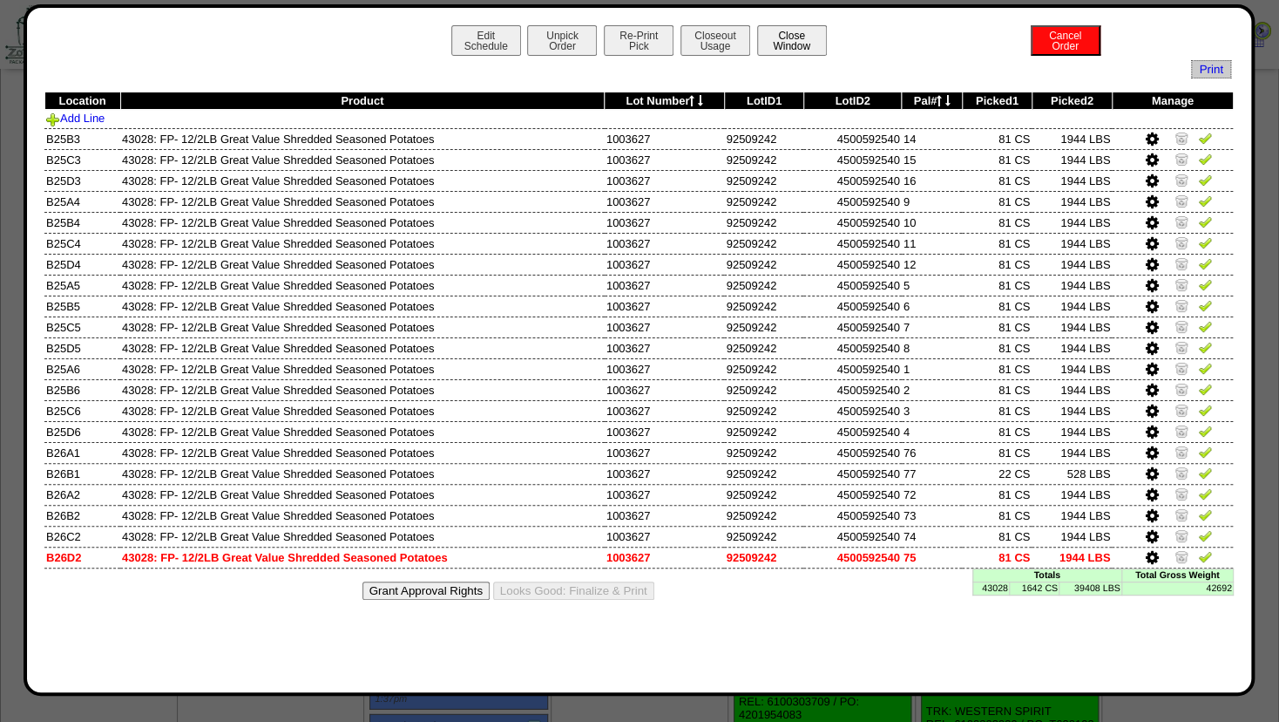
click at [788, 40] on button "Close Window" at bounding box center [792, 40] width 70 height 30
